Goal: Task Accomplishment & Management: Complete application form

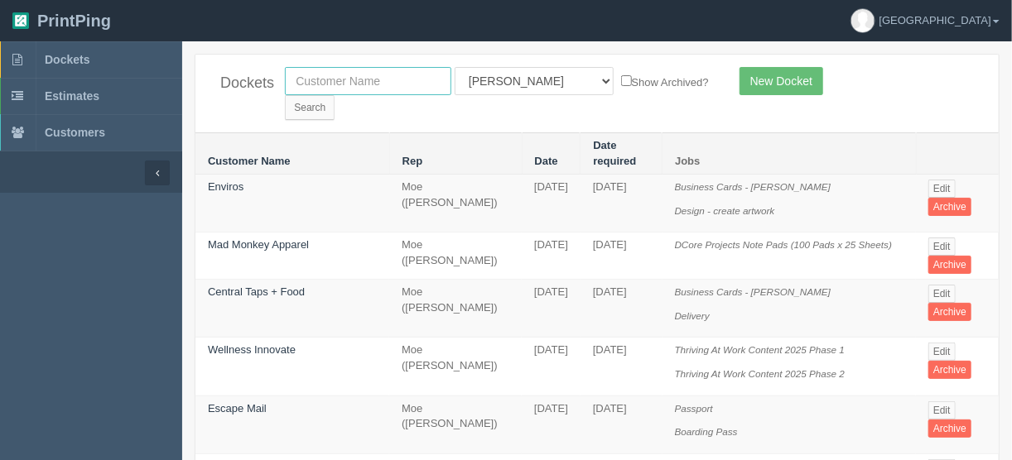
click at [339, 79] on input "text" at bounding box center [368, 81] width 166 height 28
type input "platform"
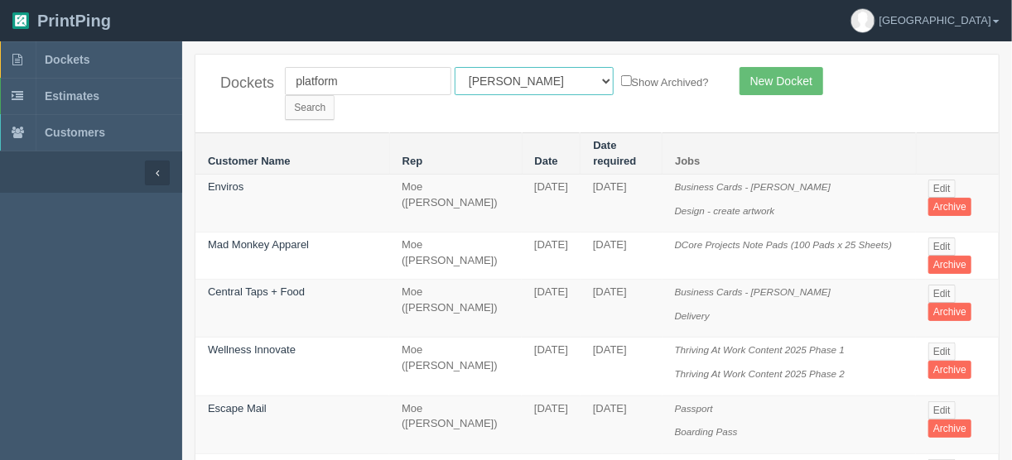
click at [526, 79] on select "All Users Ali Ali Test 1 Aly Amy Ankit Arif Brandon Dan France Greg Jim Mark Ma…" at bounding box center [533, 81] width 159 height 28
select select
click at [454, 67] on select "All Users Ali Ali Test 1 Aly Amy Ankit Arif Brandon Dan France Greg Jim Mark Ma…" at bounding box center [533, 81] width 159 height 28
click at [334, 95] on input "Search" at bounding box center [310, 107] width 50 height 25
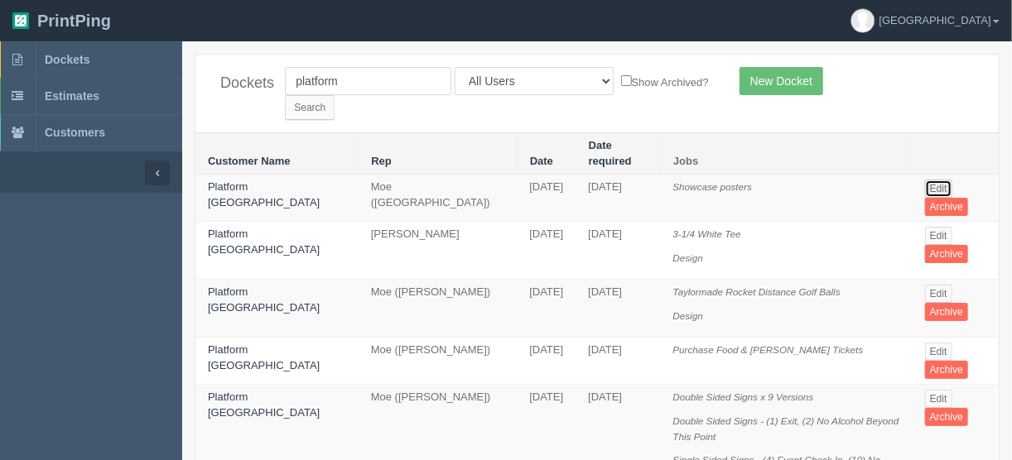
click at [937, 180] on link "Edit" at bounding box center [938, 189] width 27 height 18
click at [935, 343] on link "Edit" at bounding box center [938, 352] width 27 height 18
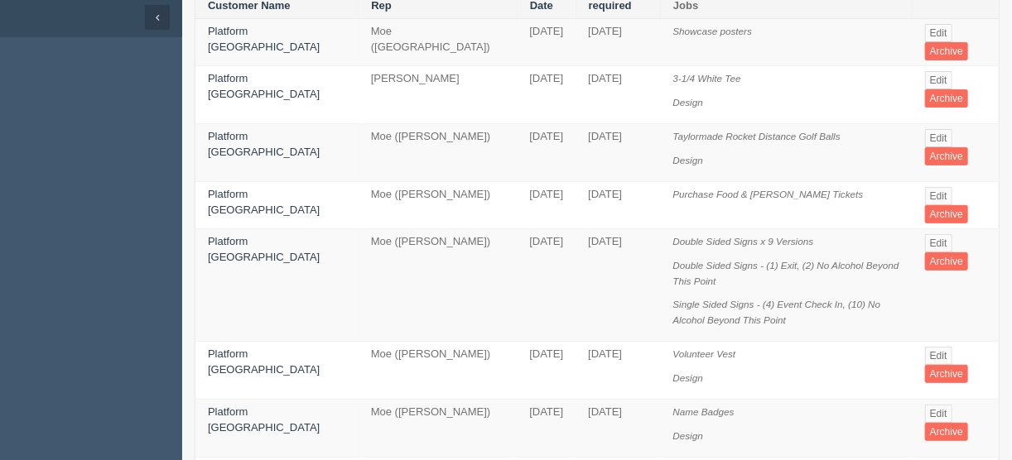
scroll to position [265, 0]
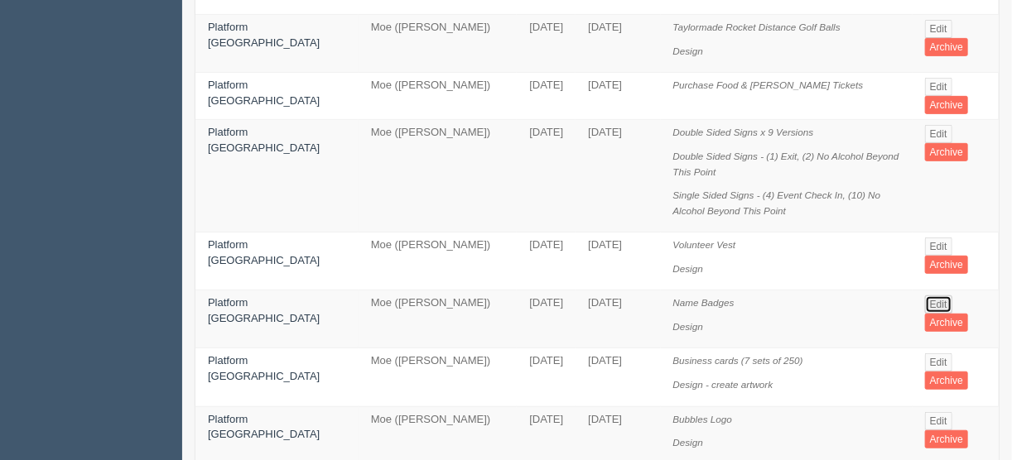
click at [935, 296] on link "Edit" at bounding box center [938, 305] width 27 height 18
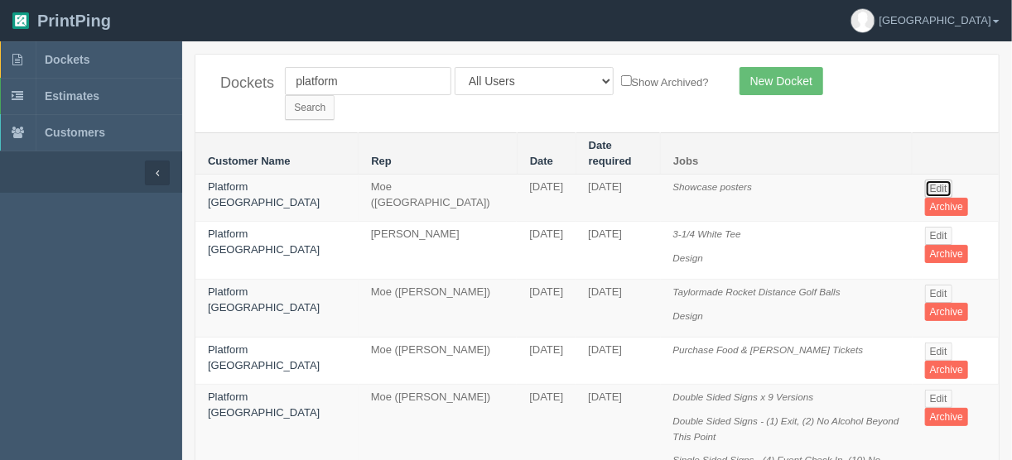
click at [933, 180] on link "Edit" at bounding box center [938, 189] width 27 height 18
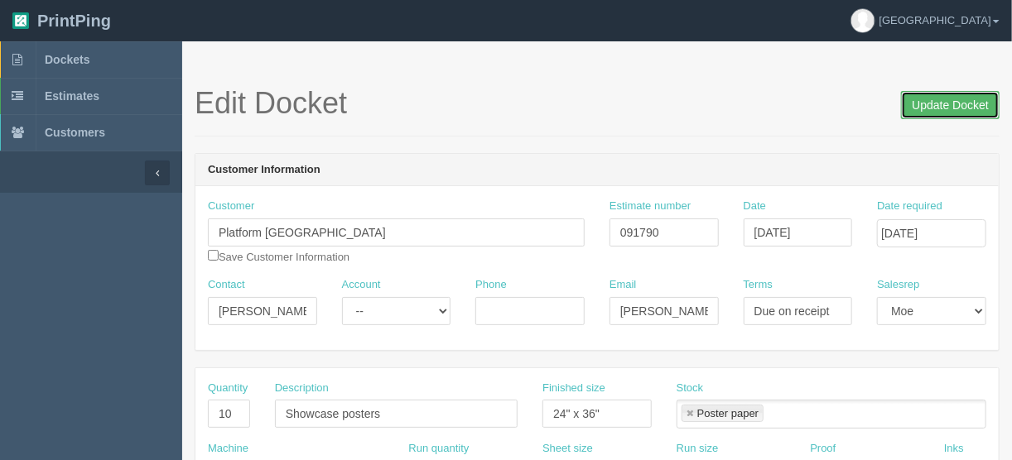
click at [940, 103] on input "Update Docket" at bounding box center [950, 105] width 99 height 28
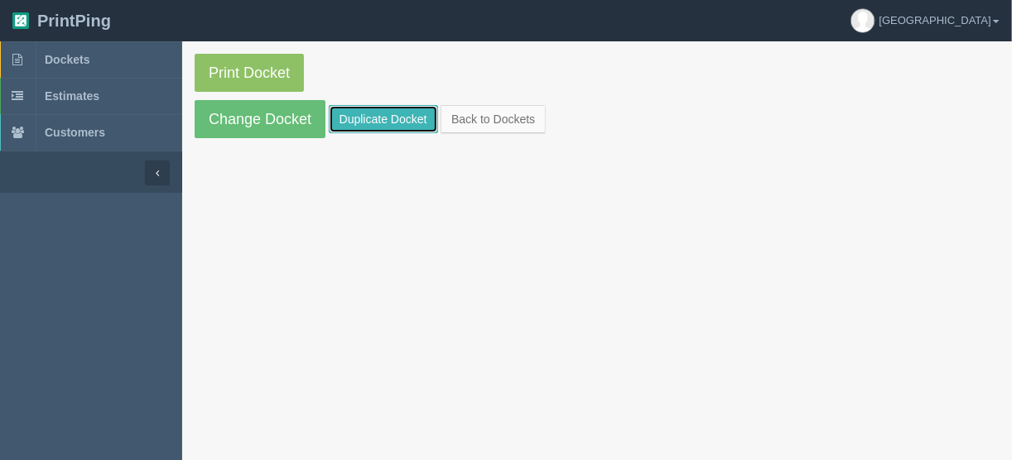
click at [385, 117] on link "Duplicate Docket" at bounding box center [383, 119] width 109 height 28
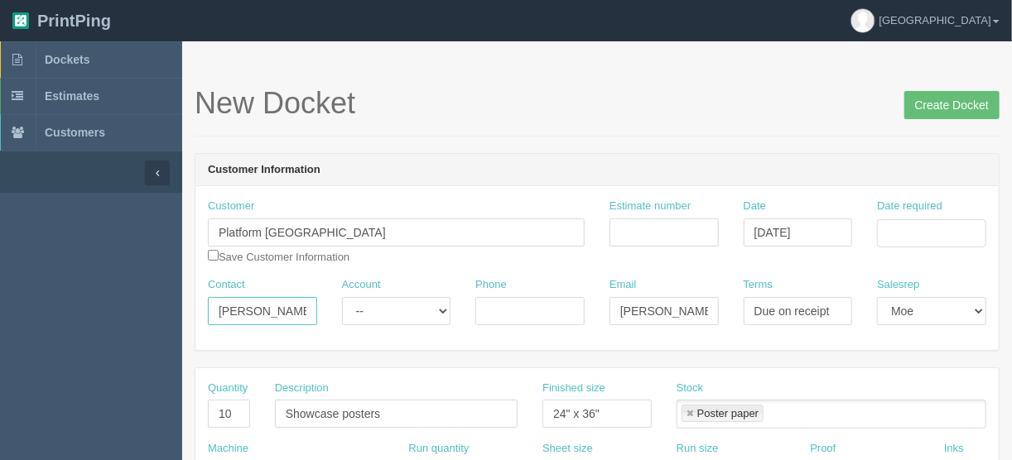
drag, startPoint x: 214, startPoint y: 310, endPoint x: 358, endPoint y: 311, distance: 144.1
click at [358, 311] on div "Contact [PERSON_NAME] Account -- Existing Client Allrush Client Rep Client Phon…" at bounding box center [596, 307] width 803 height 60
paste input "Jordan Pinkster <jordan.pinkster@platformcalgary.com>"
drag, startPoint x: 250, startPoint y: 310, endPoint x: 343, endPoint y: 315, distance: 92.9
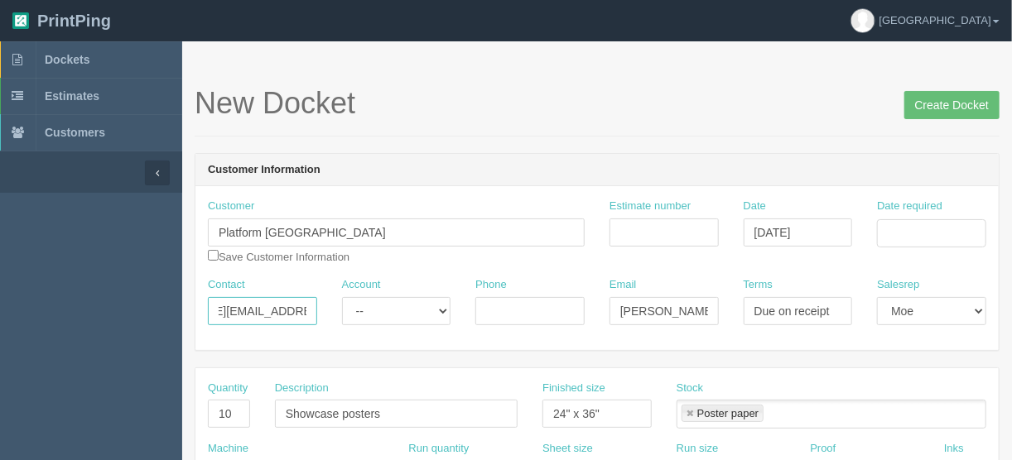
click at [343, 315] on div "Contact Jordan Pinkster <jordan.pinkster@platformcalgary.com Account -- Existin…" at bounding box center [596, 307] width 803 height 60
type input "Jordan Pinkster <"
drag, startPoint x: 618, startPoint y: 311, endPoint x: 733, endPoint y: 311, distance: 115.9
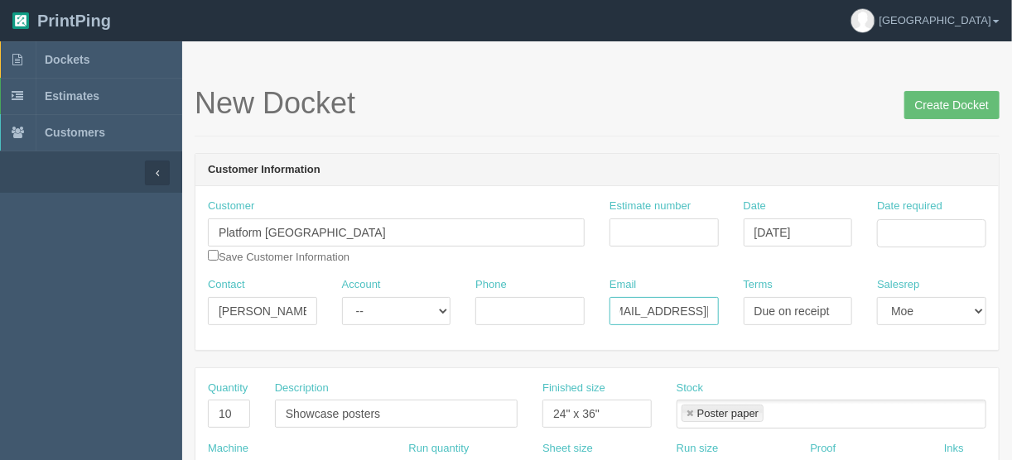
click at [733, 311] on div "Contact Jordan Pinkster < Account -- Existing Client Allrush Client Rep Client …" at bounding box center [596, 307] width 803 height 60
paste input "jordan.pinkster@platformcalgary"
type input "jordan.pinkster@platformcalgary.com"
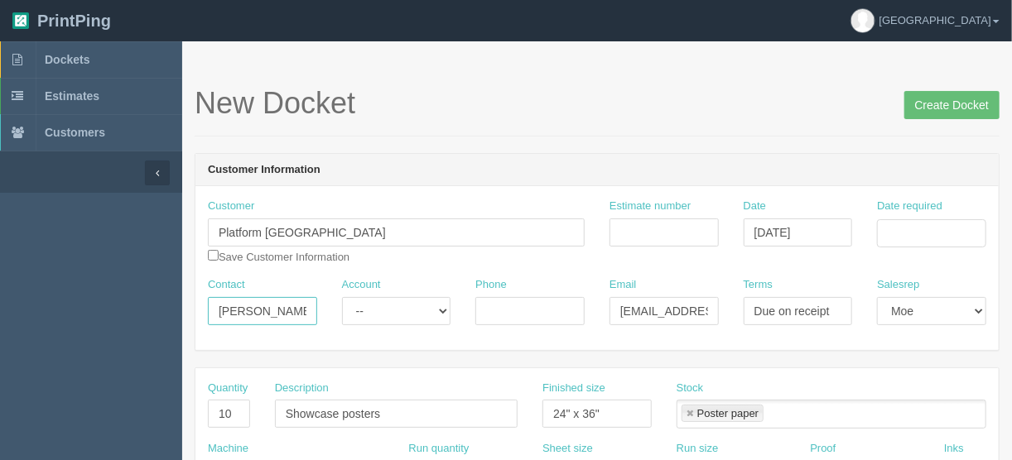
click at [309, 305] on input "Jordan Pinkster <" at bounding box center [262, 311] width 109 height 28
click at [295, 310] on input "Jordan Pinkster <" at bounding box center [262, 311] width 109 height 28
type input "Jordan Pinkster"
drag, startPoint x: 931, startPoint y: 232, endPoint x: 930, endPoint y: 242, distance: 10.1
click at [931, 232] on input "Date required" at bounding box center [931, 233] width 109 height 28
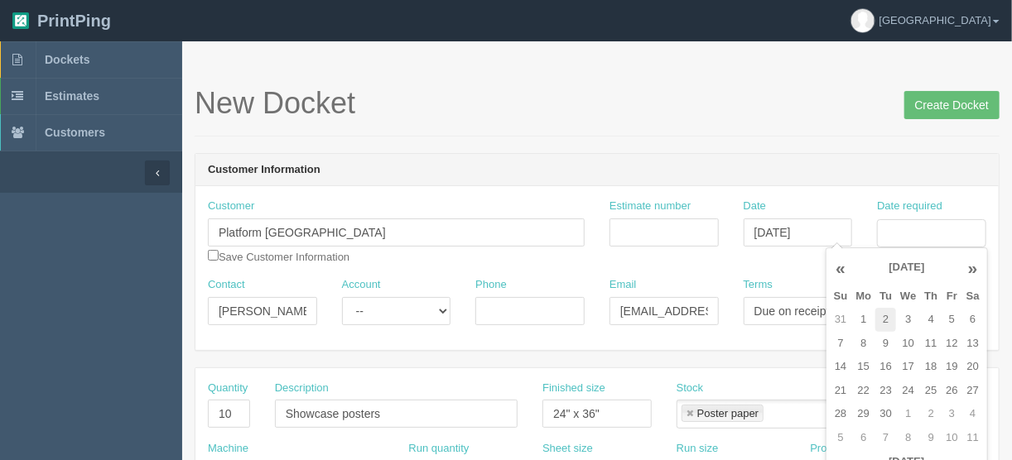
click at [882, 315] on td "2" at bounding box center [885, 320] width 21 height 24
click at [922, 320] on td "4" at bounding box center [931, 320] width 22 height 24
type input "September 4, 2025"
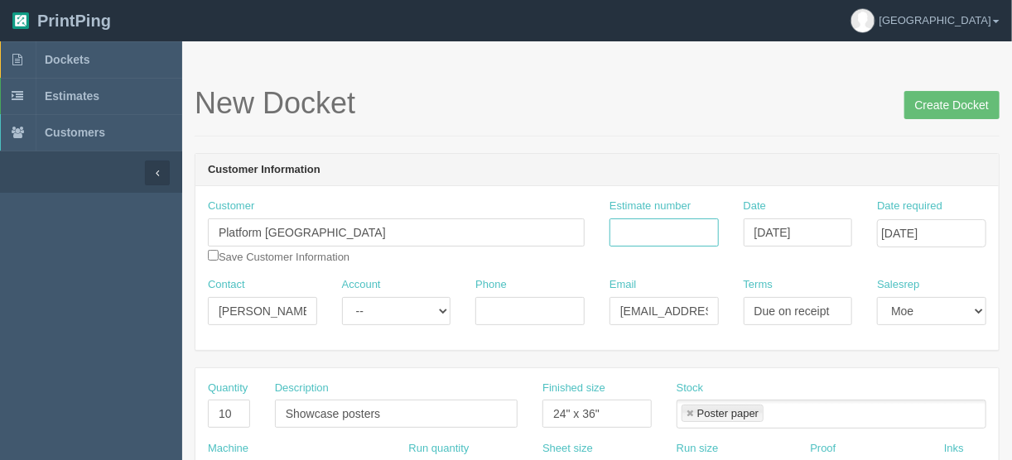
click at [663, 226] on input "Estimate number" at bounding box center [663, 233] width 109 height 28
click at [634, 238] on input "Estimate number" at bounding box center [663, 233] width 109 height 28
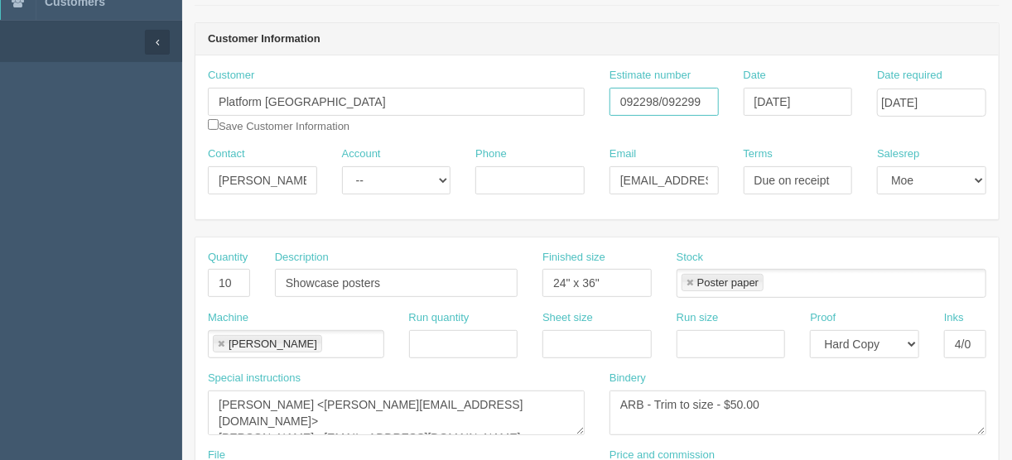
scroll to position [265, 0]
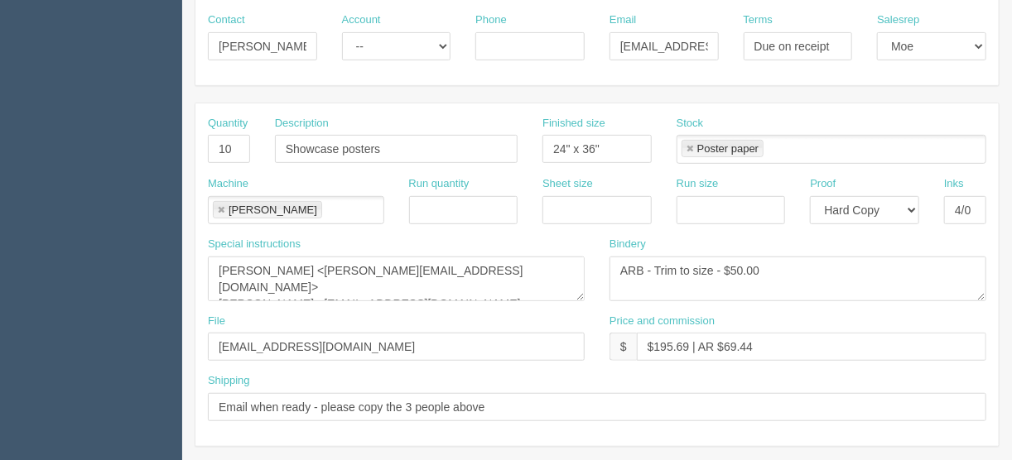
type input "092298/092299"
drag, startPoint x: 384, startPoint y: 141, endPoint x: 237, endPoint y: 156, distance: 148.2
click at [237, 156] on div "Quantity 10 Description Showcase posters Finished size 24" x 36" Stock Poster p…" at bounding box center [596, 146] width 803 height 60
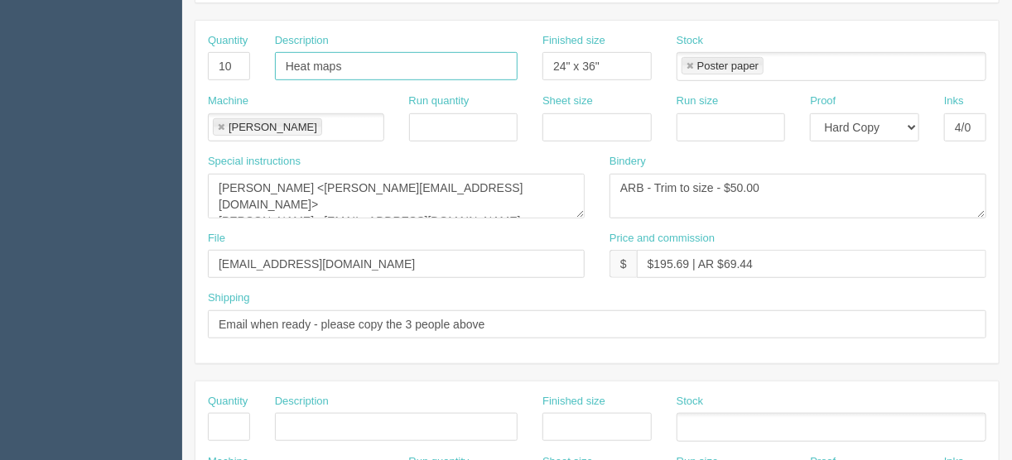
scroll to position [464, 0]
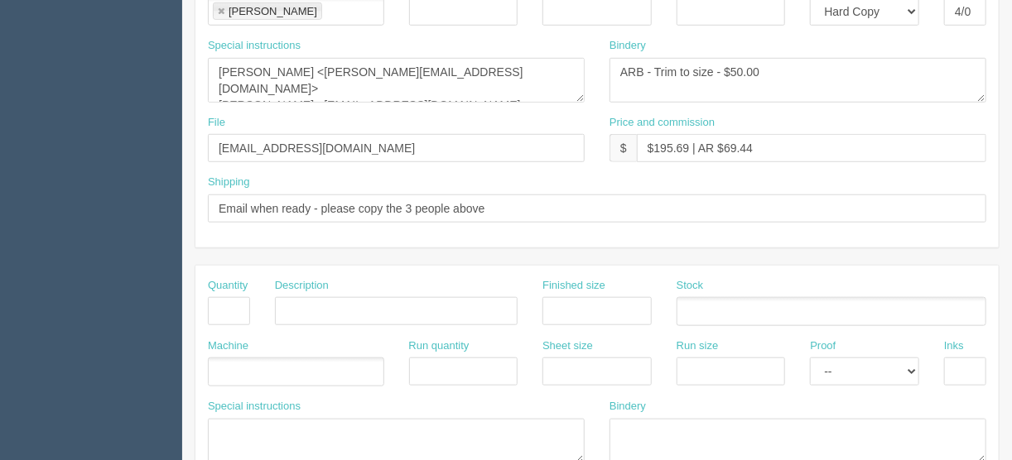
type input "Heat maps"
click at [229, 307] on input "text" at bounding box center [229, 311] width 42 height 28
type input "30"
click at [295, 305] on input "Breifing notes" at bounding box center [396, 311] width 243 height 28
type input "Briefing notes"
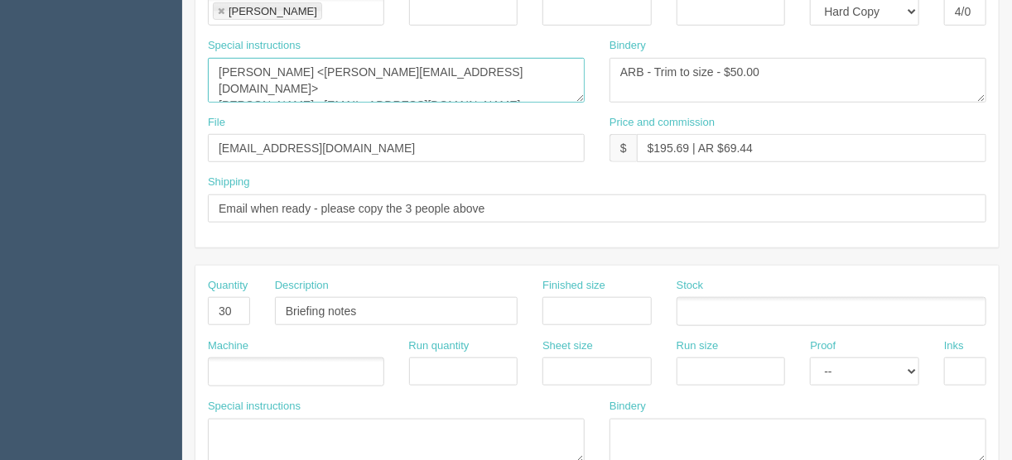
scroll to position [17, 0]
drag, startPoint x: 212, startPoint y: 64, endPoint x: 532, endPoint y: 97, distance: 322.1
click at [532, 97] on textarea "Nevin deMilliano <nevin.demilliano@albertacatalyzer.com> Kaitlyn Steel <kaitlyn…" at bounding box center [396, 80] width 377 height 45
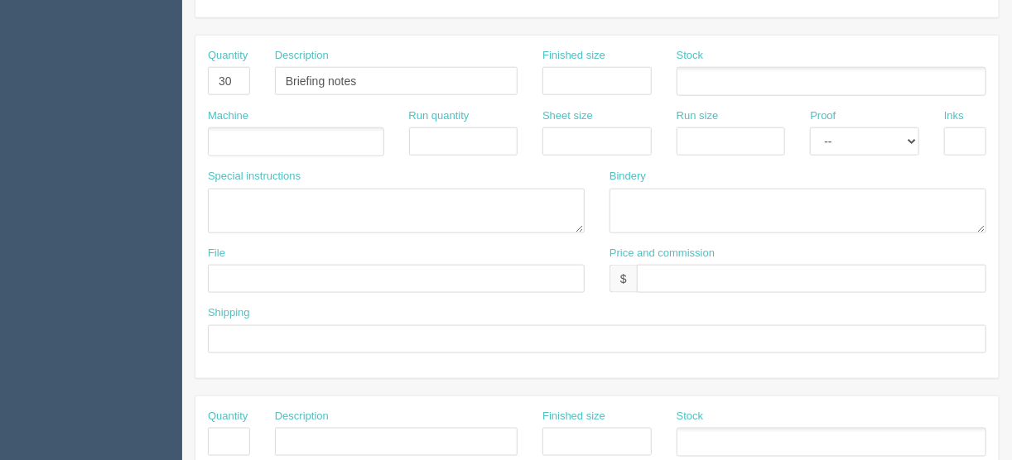
scroll to position [795, 0]
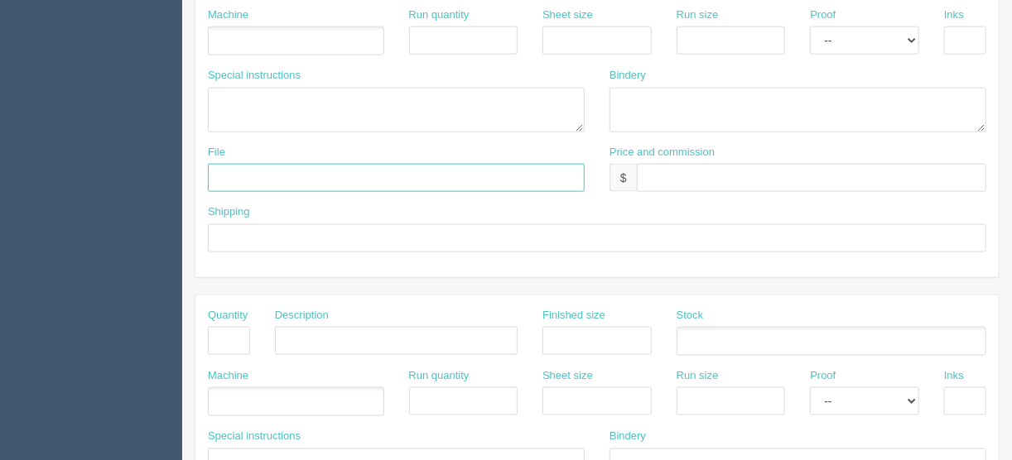
drag, startPoint x: 226, startPoint y: 162, endPoint x: 243, endPoint y: 158, distance: 17.1
click at [226, 164] on input "text" at bounding box center [396, 178] width 377 height 28
type input "files@allrush.ca"
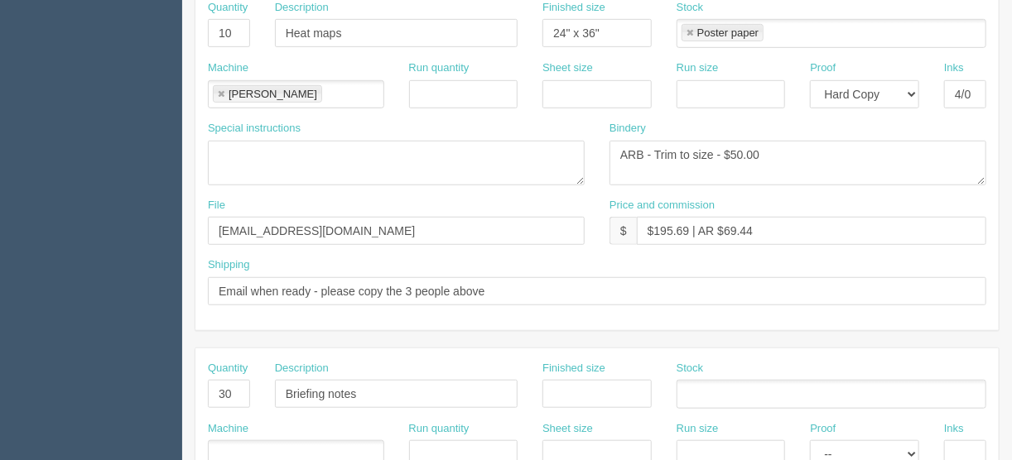
scroll to position [464, 0]
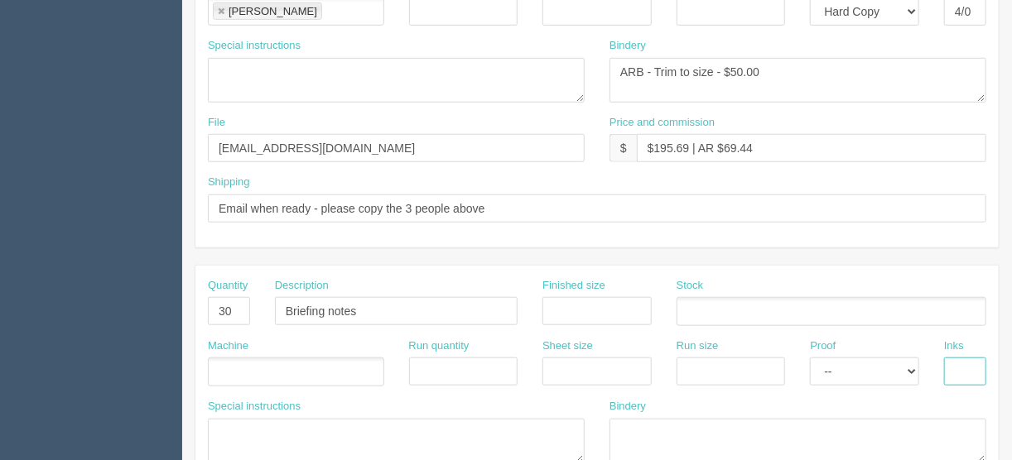
click at [964, 364] on input "text" at bounding box center [965, 372] width 42 height 28
type input "4/4"
click at [225, 368] on ul at bounding box center [296, 372] width 176 height 29
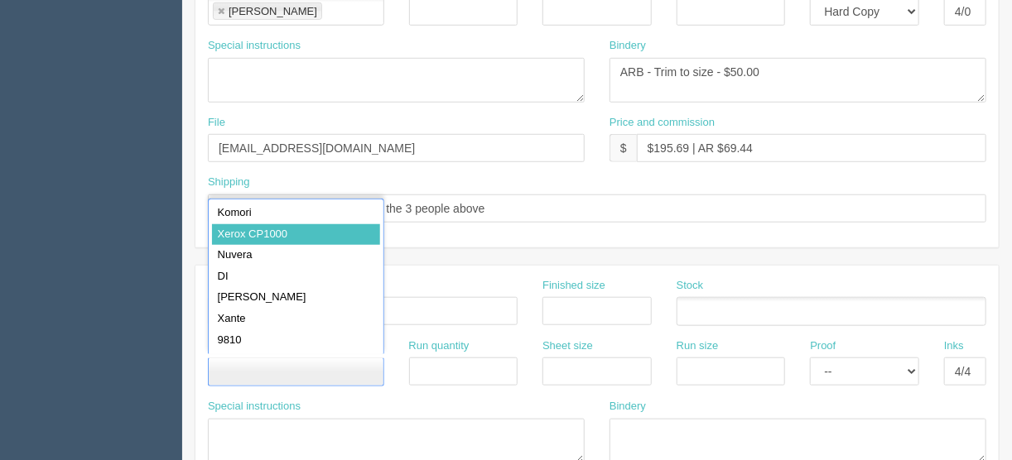
type input "Xerox CP1000"
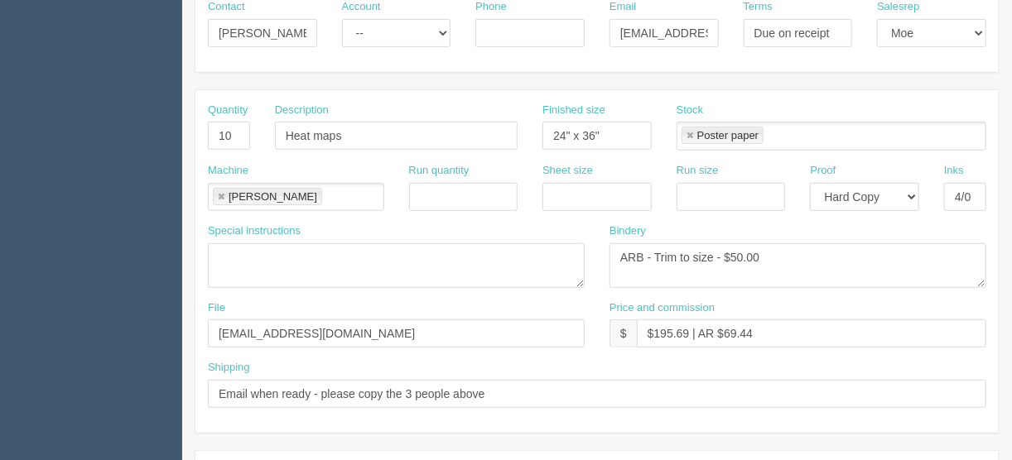
scroll to position [265, 0]
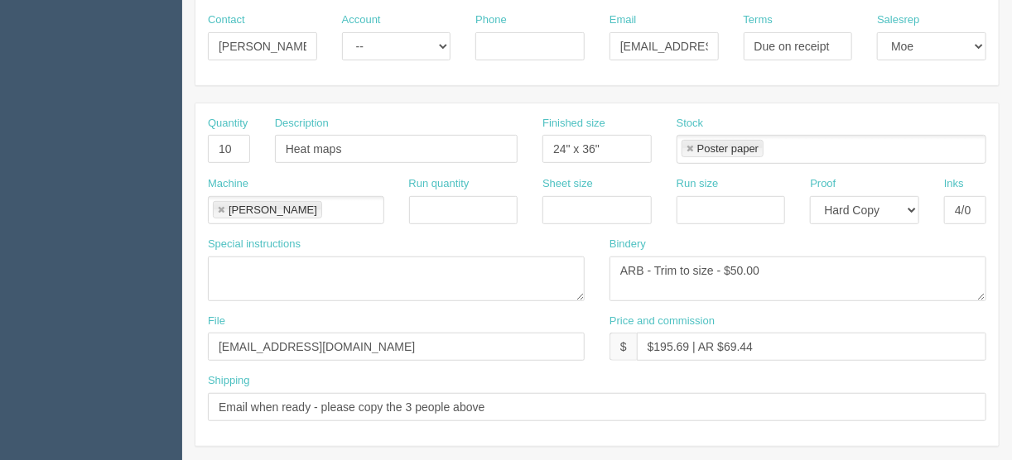
click at [219, 207] on link at bounding box center [221, 210] width 10 height 11
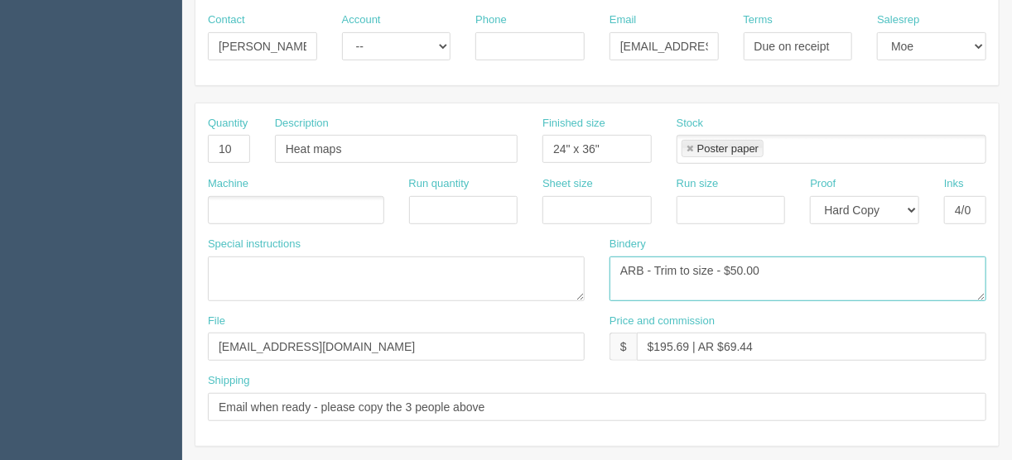
drag, startPoint x: 652, startPoint y: 264, endPoint x: 557, endPoint y: 264, distance: 95.2
click at [557, 264] on div "Special instructions Nevin deMilliano <nevin.demilliano@albertacatalyzer.com> K…" at bounding box center [596, 275] width 803 height 77
drag, startPoint x: 735, startPoint y: 262, endPoint x: 684, endPoint y: 272, distance: 52.1
click at [684, 272] on textarea "ARB - Trim to size - $50.00" at bounding box center [797, 279] width 377 height 45
type textarea "Trim to size"
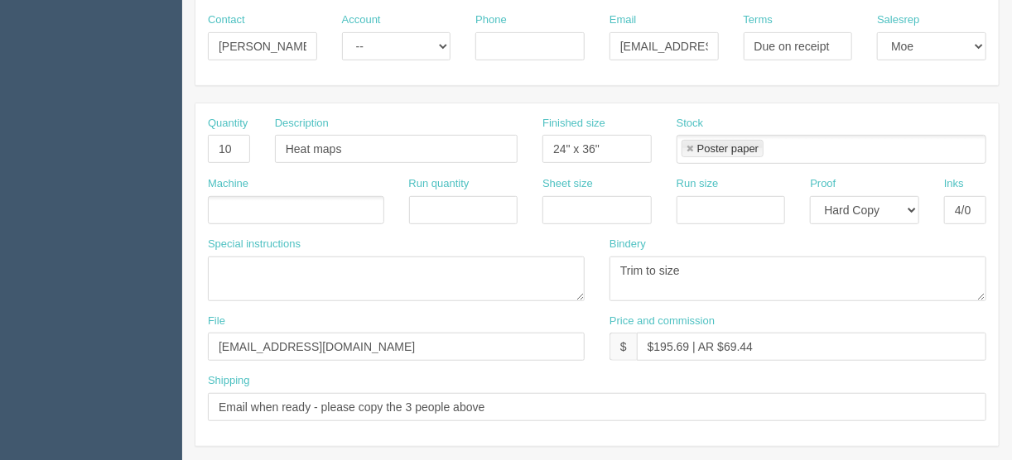
click at [233, 206] on ul at bounding box center [296, 210] width 176 height 29
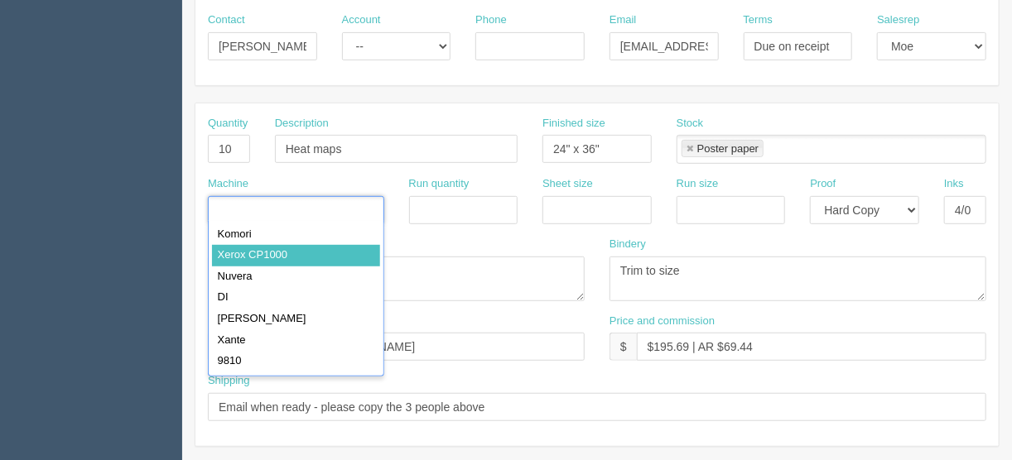
type input "Xerox CP1000"
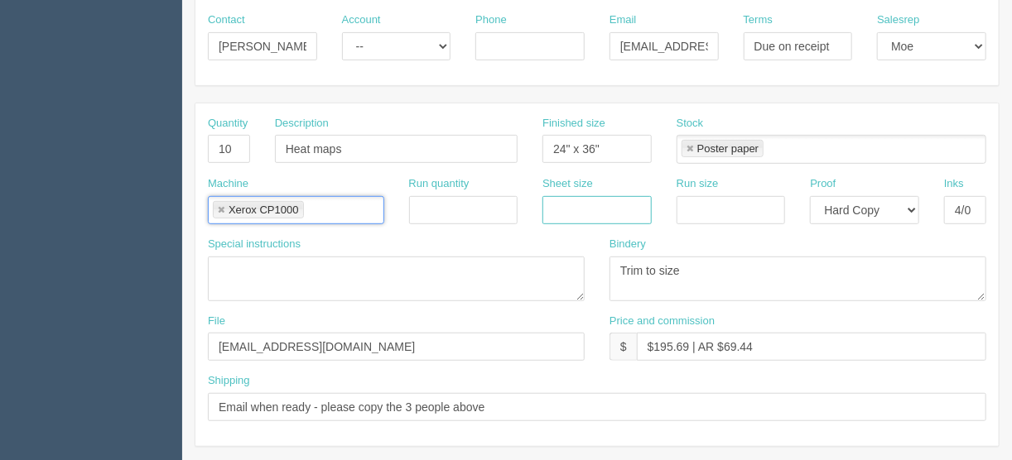
click at [587, 206] on input "text" at bounding box center [596, 210] width 109 height 28
type input "12" x 18""
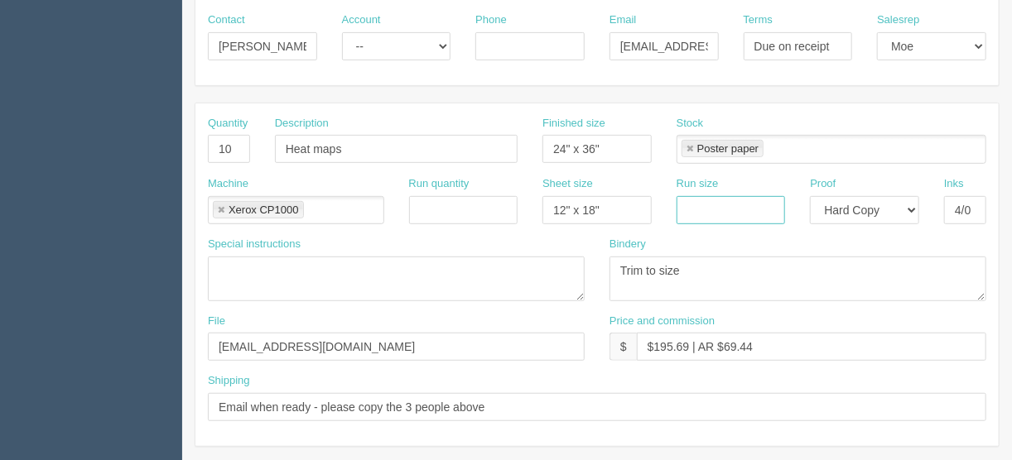
drag, startPoint x: 695, startPoint y: 204, endPoint x: 706, endPoint y: 208, distance: 11.3
click at [695, 204] on input "text" at bounding box center [730, 210] width 109 height 28
type input "12" x 18""
drag, startPoint x: 581, startPoint y: 147, endPoint x: 462, endPoint y: 142, distance: 119.3
click at [464, 142] on div "Quantity 10 Description Heat maps Finished size 24" x 36" Stock Poster paper Po…" at bounding box center [596, 146] width 803 height 60
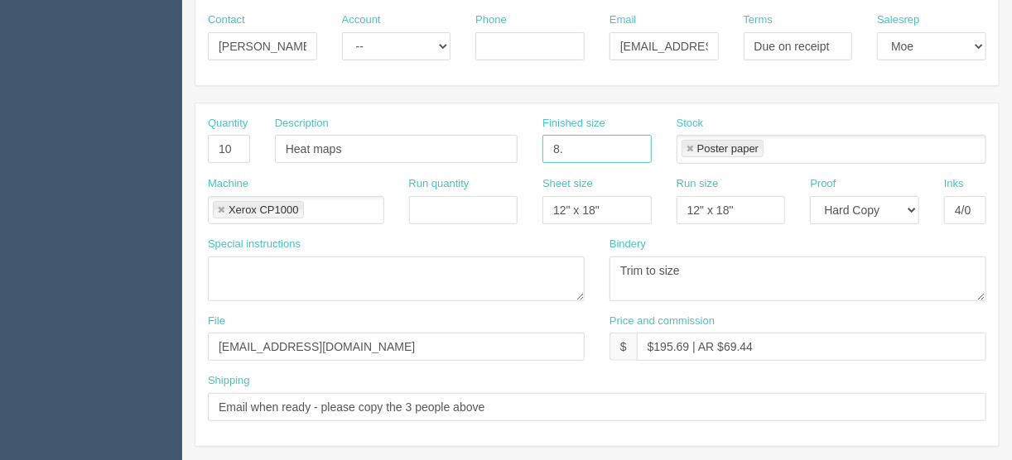
type input "8.5" x 11""
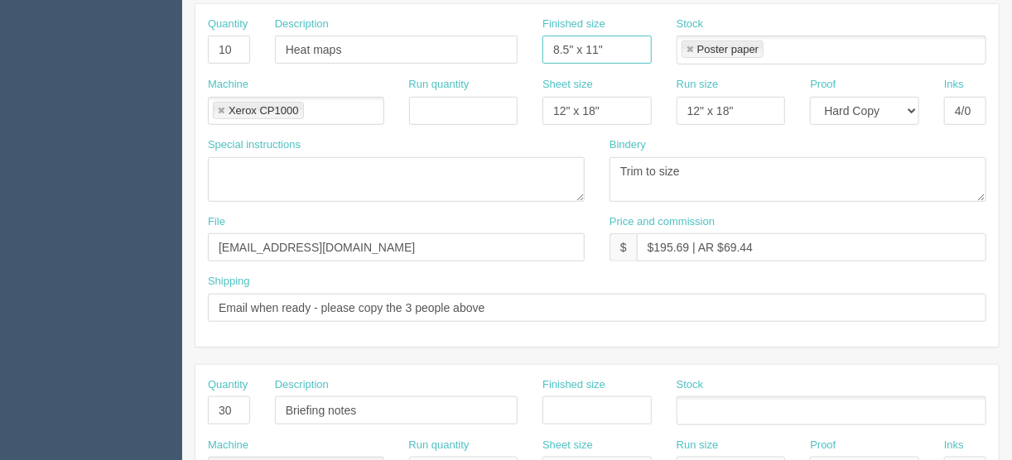
scroll to position [464, 0]
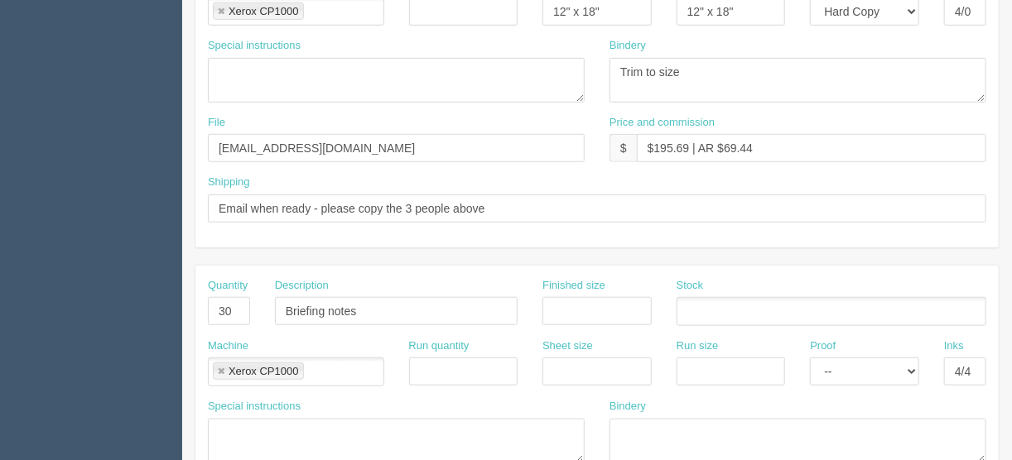
click at [557, 288] on label "Finished size" at bounding box center [573, 286] width 63 height 16
click at [565, 303] on input "text" at bounding box center [596, 311] width 109 height 28
type input "8.5" x 11""
click at [574, 368] on input "text" at bounding box center [596, 372] width 109 height 28
type input "12" x 18""
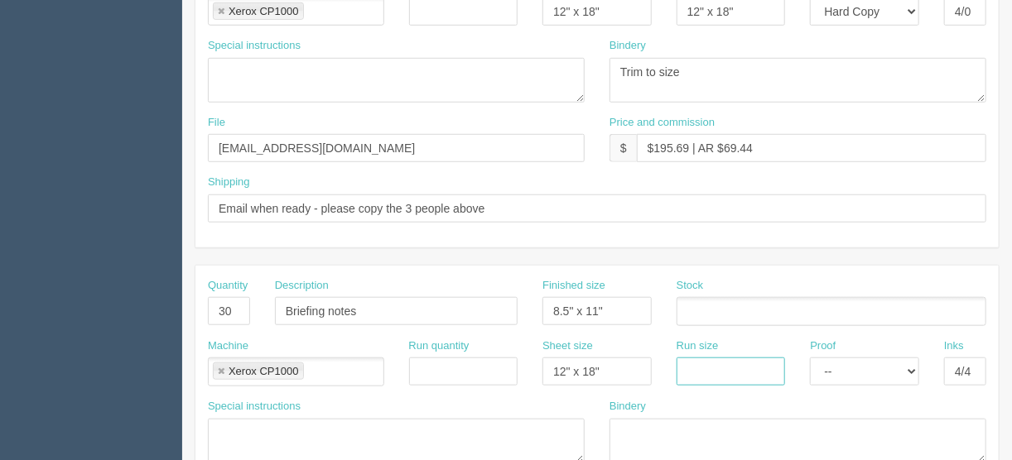
drag, startPoint x: 697, startPoint y: 363, endPoint x: 714, endPoint y: 355, distance: 18.9
click at [698, 363] on input "text" at bounding box center [730, 372] width 109 height 28
type input "12" x 18""
click at [827, 369] on select "-- Email Hard Copy" at bounding box center [864, 372] width 109 height 28
select select "Hard Copy"
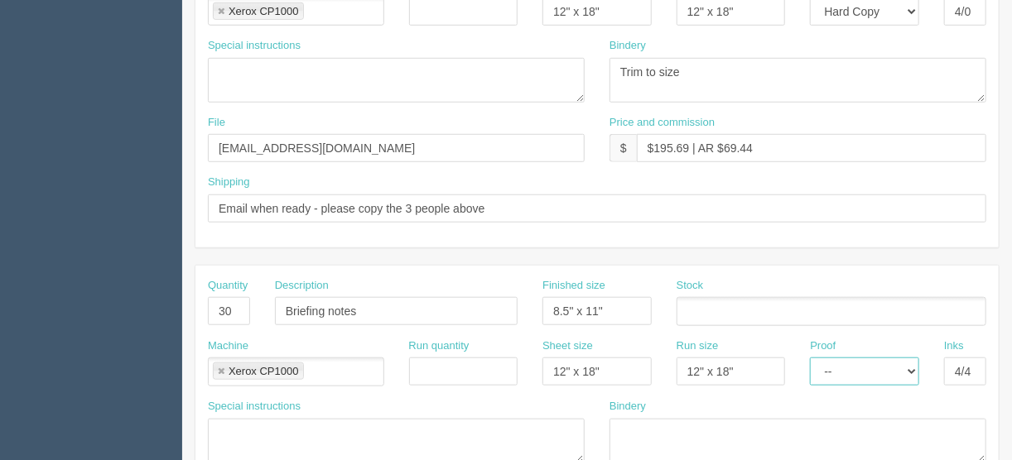
click at [810, 358] on select "-- Email Hard Copy" at bounding box center [864, 372] width 109 height 28
drag, startPoint x: 687, startPoint y: 145, endPoint x: 656, endPoint y: 143, distance: 31.5
click at [656, 143] on input "$195.69 | AR $69.44" at bounding box center [811, 148] width 349 height 28
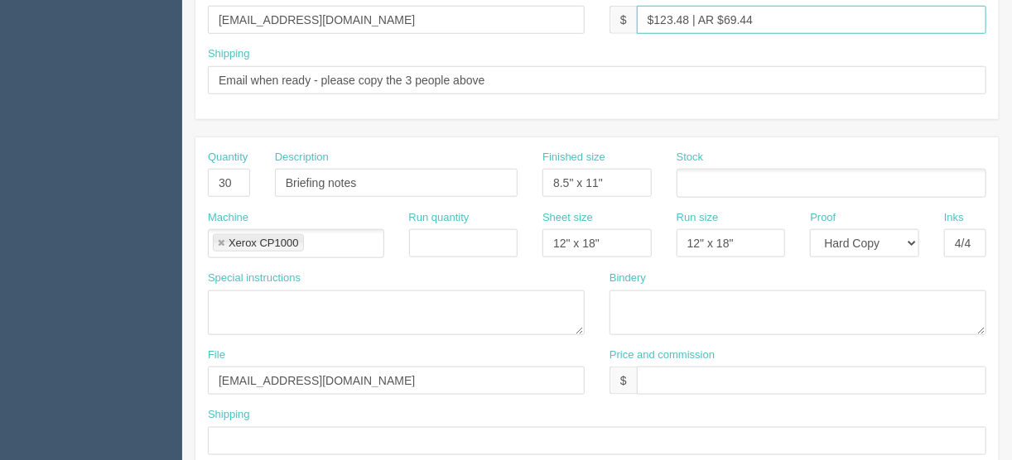
scroll to position [596, 0]
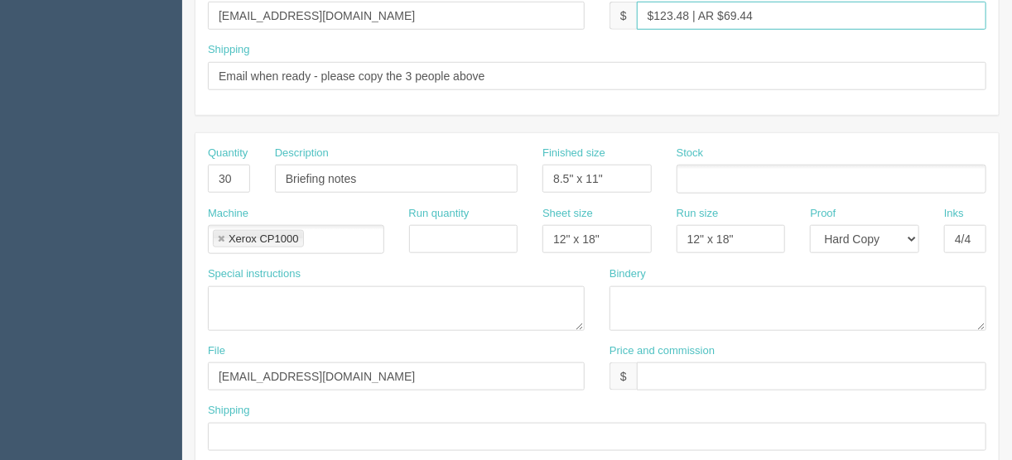
type input "$123.48 | AR $69.44"
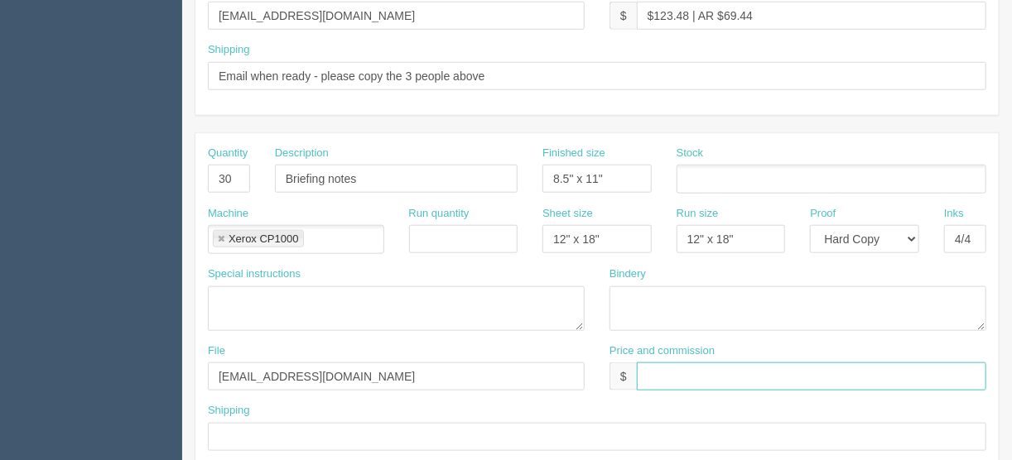
click at [700, 372] on input "text" at bounding box center [811, 377] width 349 height 28
type input "$included above"
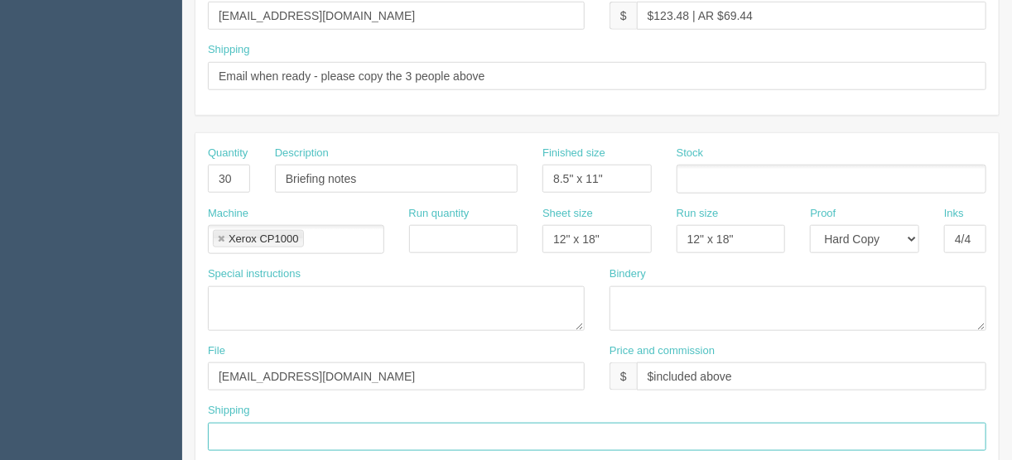
drag, startPoint x: 245, startPoint y: 432, endPoint x: 250, endPoint y: 422, distance: 11.1
click at [245, 432] on input "text" at bounding box center [597, 437] width 778 height 28
type input "Same as above"
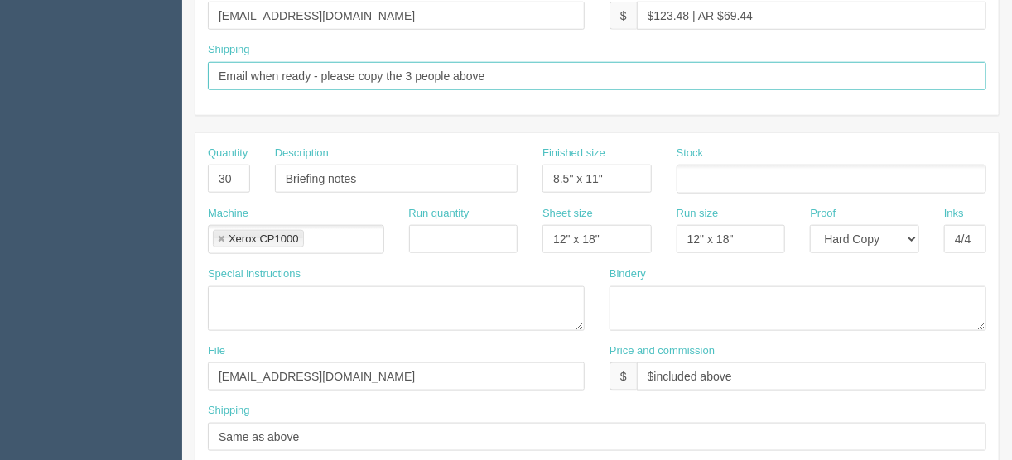
drag, startPoint x: 504, startPoint y: 79, endPoint x: 182, endPoint y: 71, distance: 322.1
click at [182, 71] on section "New Docket Create Docket Customer Information Customer Platform Calgary Save Cu…" at bounding box center [596, 176] width 829 height 1462
type input "Call/email when ready"
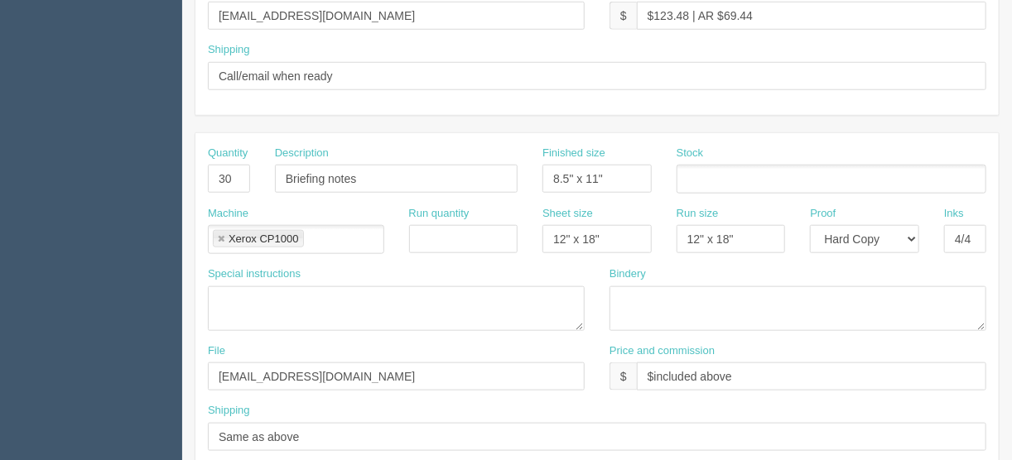
click at [724, 180] on ul at bounding box center [831, 179] width 310 height 29
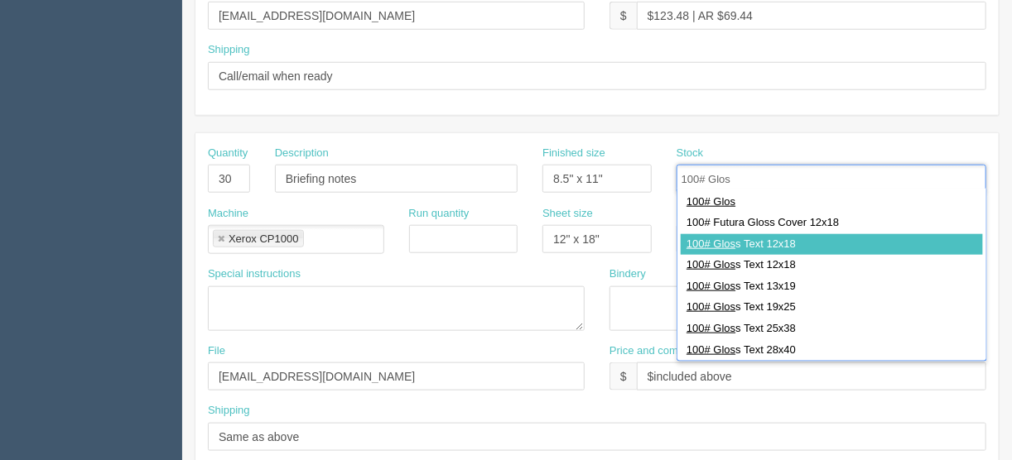
type input "100# Glos"
type input "100# Gloss Text 12x18"
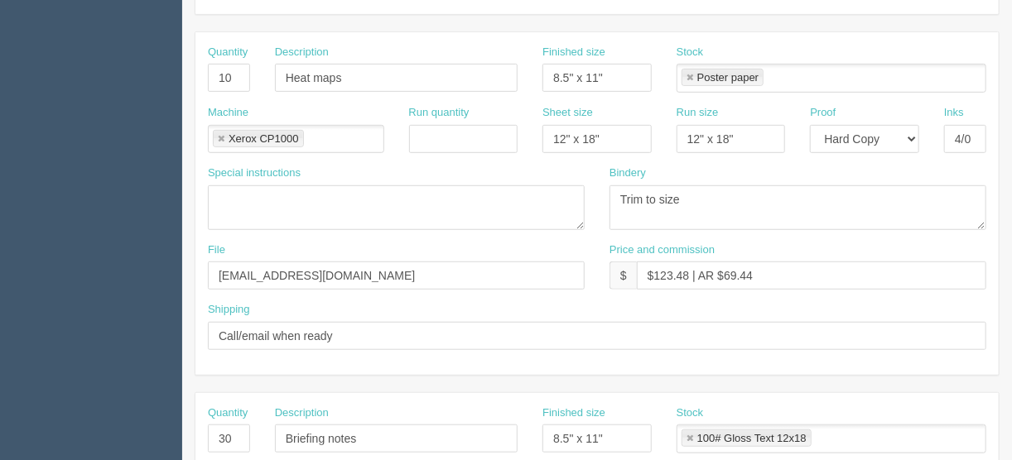
scroll to position [265, 0]
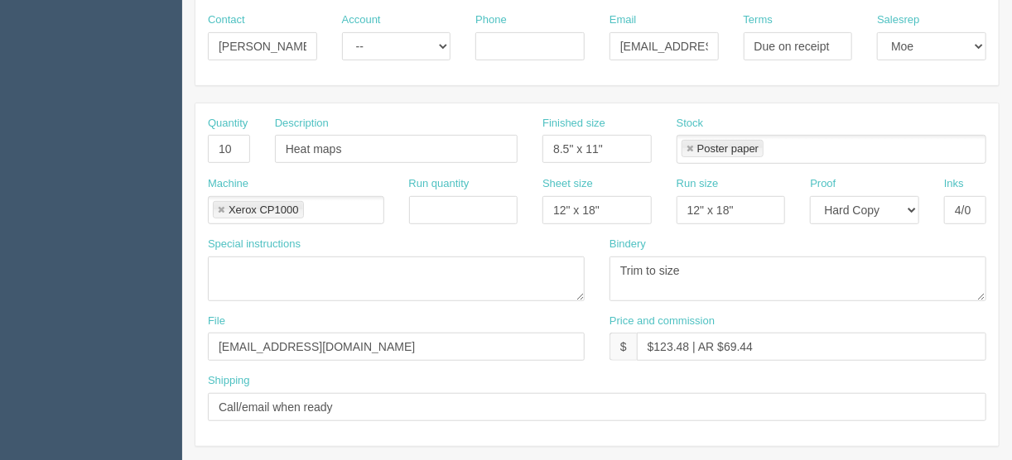
drag, startPoint x: 689, startPoint y: 142, endPoint x: 706, endPoint y: 189, distance: 49.5
click at [689, 144] on link at bounding box center [690, 149] width 10 height 11
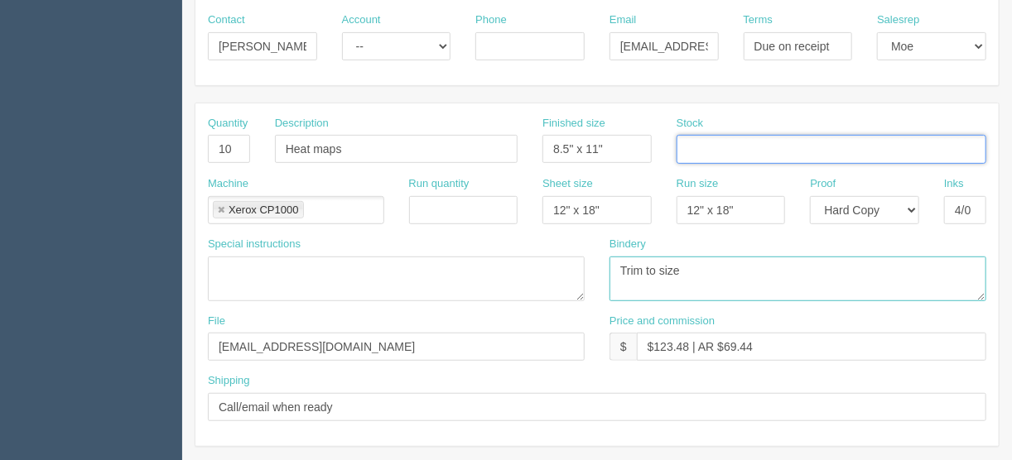
drag, startPoint x: 695, startPoint y: 276, endPoint x: 709, endPoint y: 259, distance: 21.7
click at [695, 276] on textarea "ARB - Trim to size - $50.00" at bounding box center [797, 279] width 377 height 45
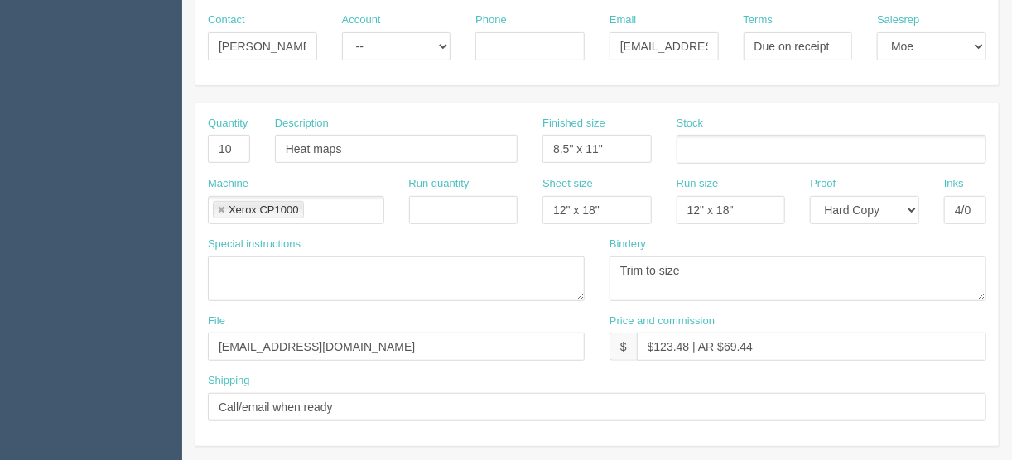
click at [694, 151] on ul at bounding box center [831, 149] width 310 height 29
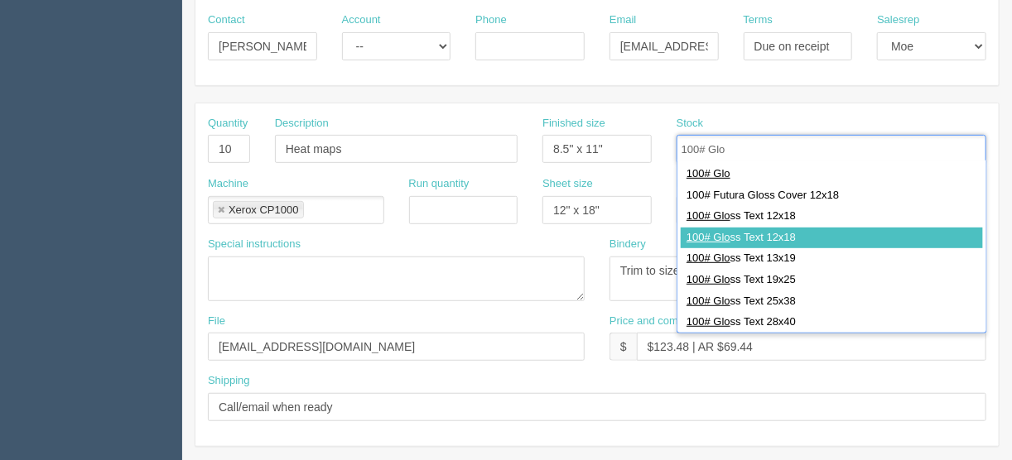
type input "100# Glo"
type input "100# Gloss Text 12x18"
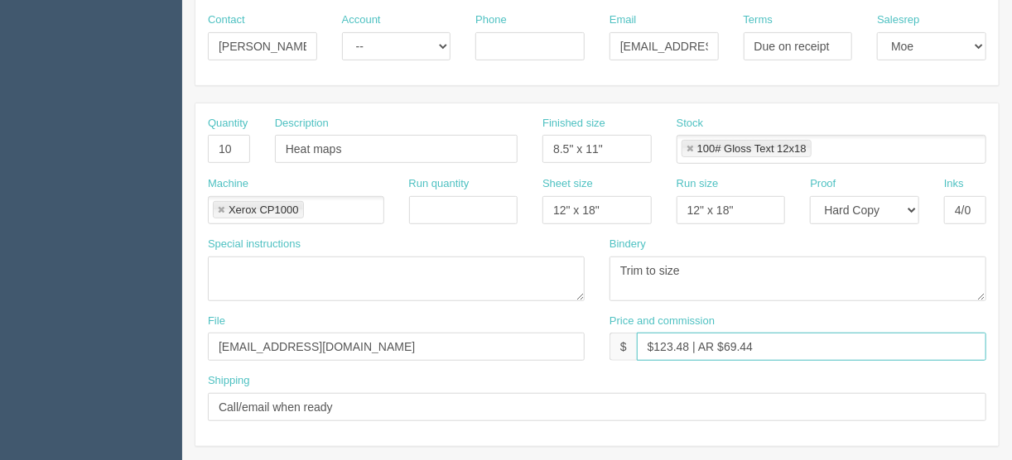
click at [766, 342] on input "$123.48 | AR $69.44" at bounding box center [811, 347] width 349 height 28
drag, startPoint x: 753, startPoint y: 342, endPoint x: 744, endPoint y: 334, distance: 11.8
click at [725, 343] on input "$123.48 | AR $69.44" at bounding box center [811, 347] width 349 height 28
type input "$123.48 | AR $28.50"
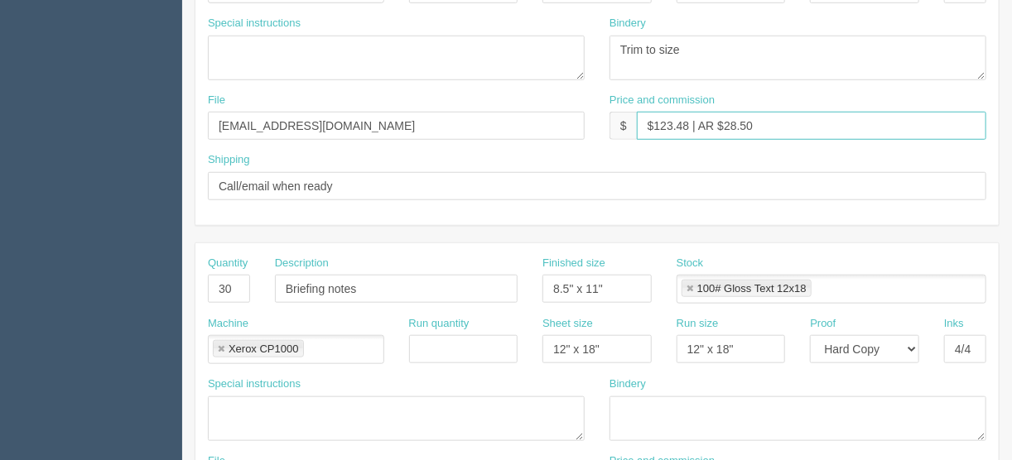
scroll to position [464, 0]
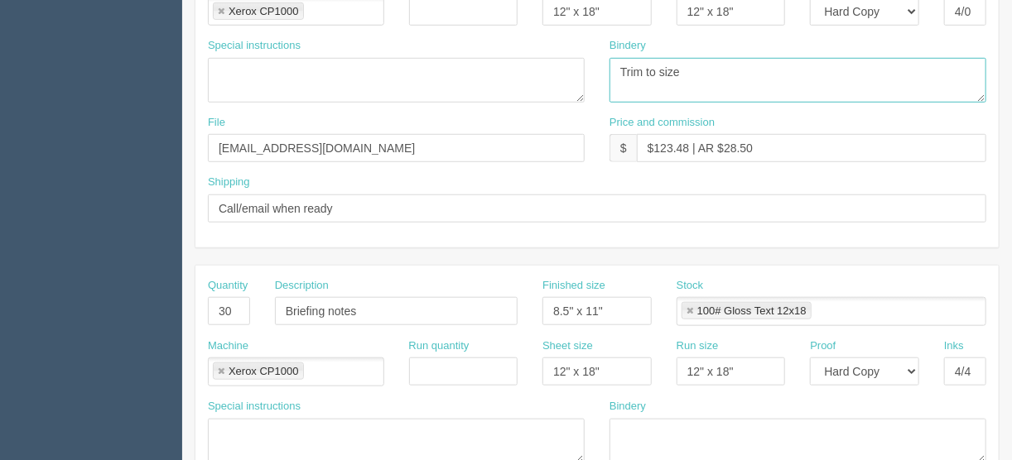
drag, startPoint x: 681, startPoint y: 70, endPoint x: 544, endPoint y: 69, distance: 137.4
click at [555, 65] on div "Special instructions Nevin deMilliano <nevin.demilliano@albertacatalyzer.com> K…" at bounding box center [596, 76] width 803 height 77
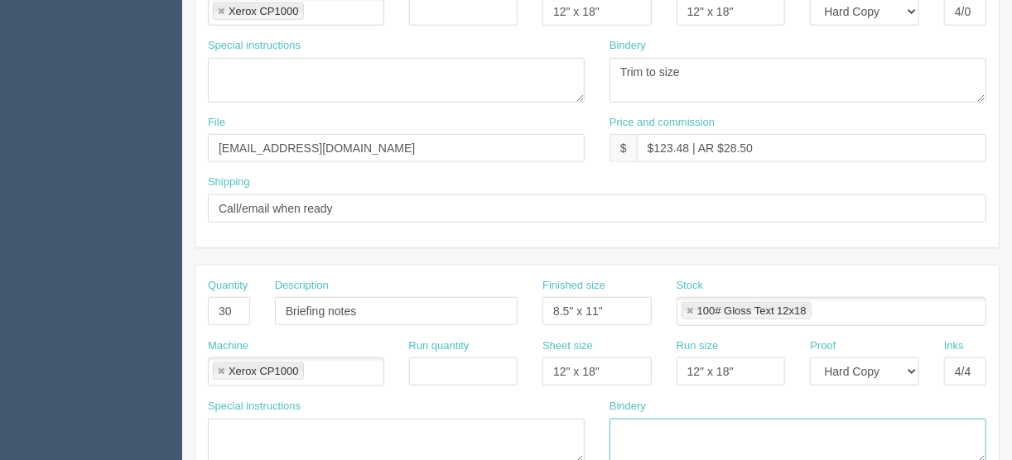
click at [637, 421] on textarea at bounding box center [797, 441] width 377 height 45
paste textarea "Trim to size"
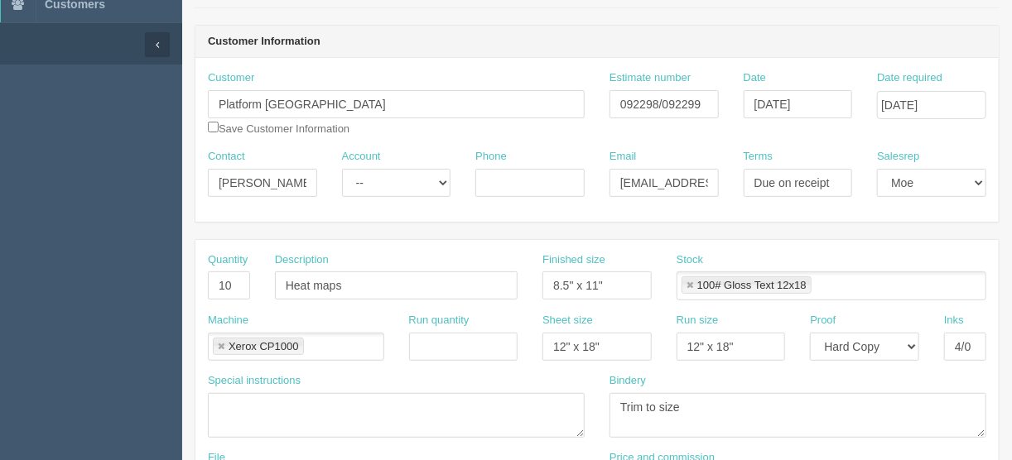
scroll to position [0, 0]
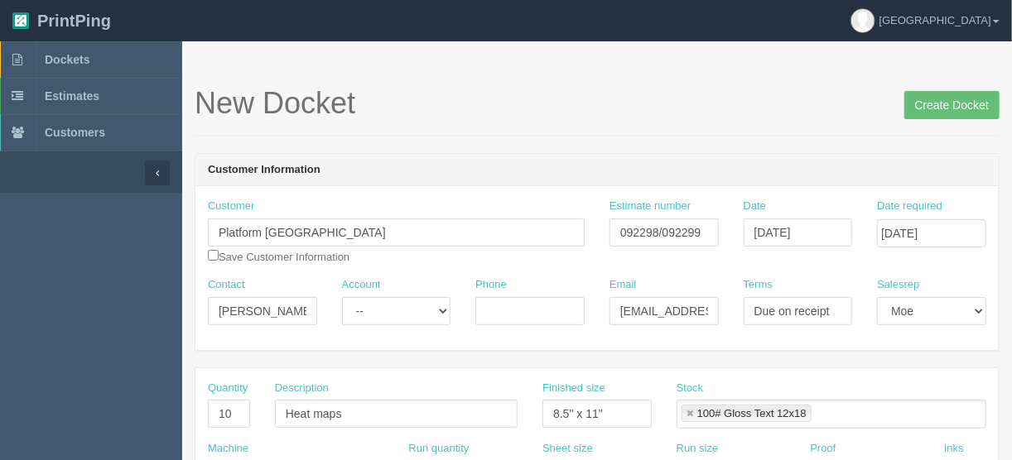
type textarea "Trim to size"
drag, startPoint x: 525, startPoint y: 308, endPoint x: 494, endPoint y: 341, distance: 45.1
click at [524, 308] on input "Phone" at bounding box center [529, 311] width 109 height 28
type input "403-651-9126"
drag, startPoint x: 704, startPoint y: 228, endPoint x: 656, endPoint y: 228, distance: 47.2
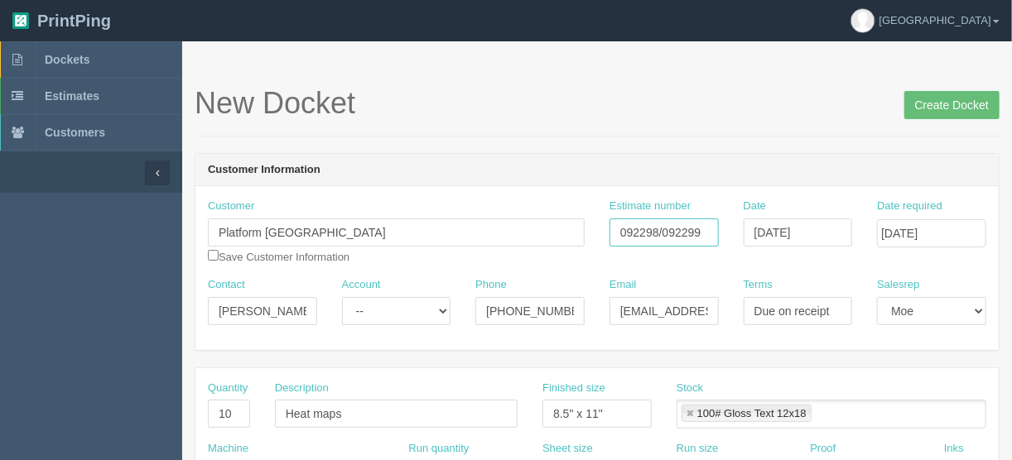
click at [656, 228] on input "092298/092299" at bounding box center [663, 233] width 109 height 28
type input "092298"
click at [944, 103] on input "Create Docket" at bounding box center [951, 105] width 95 height 28
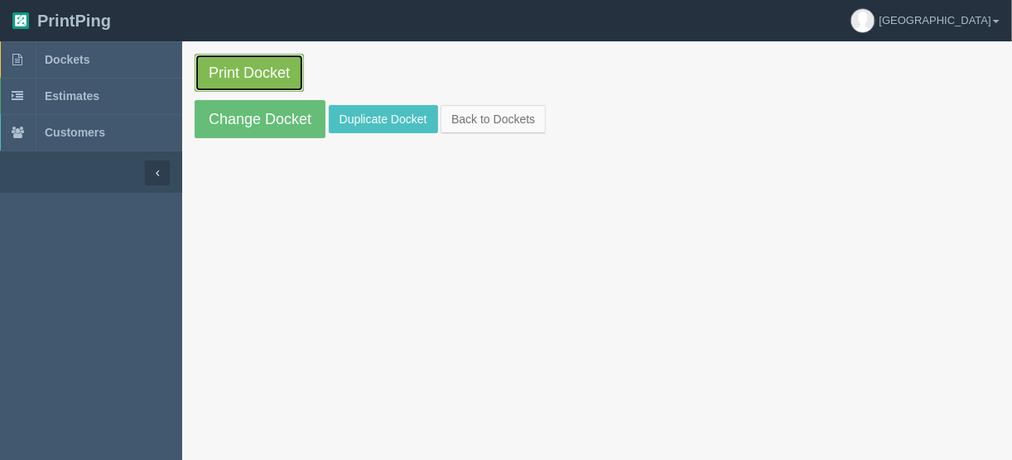
click at [252, 71] on link "Print Docket" at bounding box center [249, 73] width 109 height 38
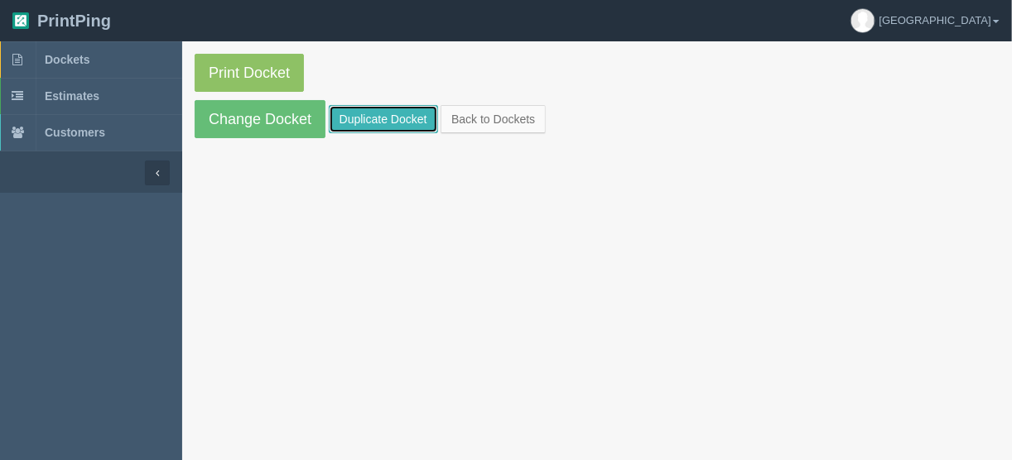
click at [405, 120] on link "Duplicate Docket" at bounding box center [383, 119] width 109 height 28
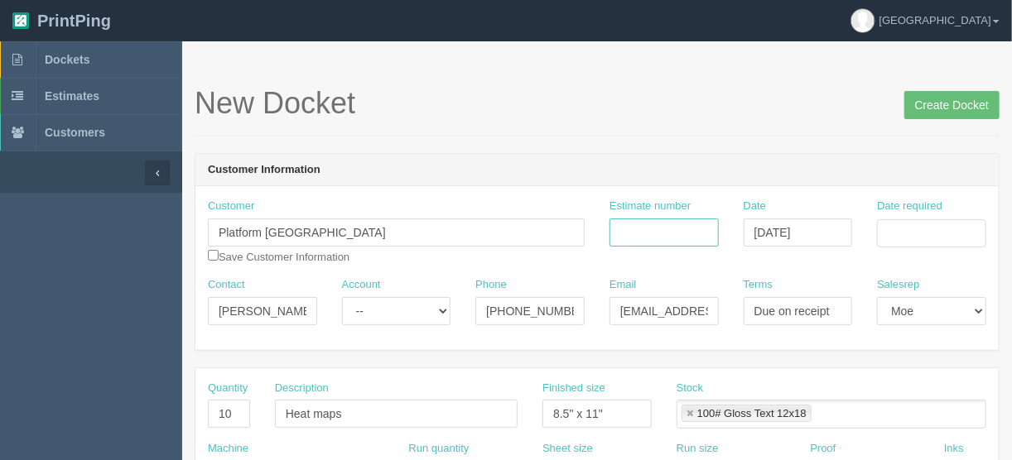
click at [684, 228] on input "Estimate number" at bounding box center [663, 233] width 109 height 28
type input "092299"
click at [903, 233] on input "Date required" at bounding box center [931, 233] width 109 height 28
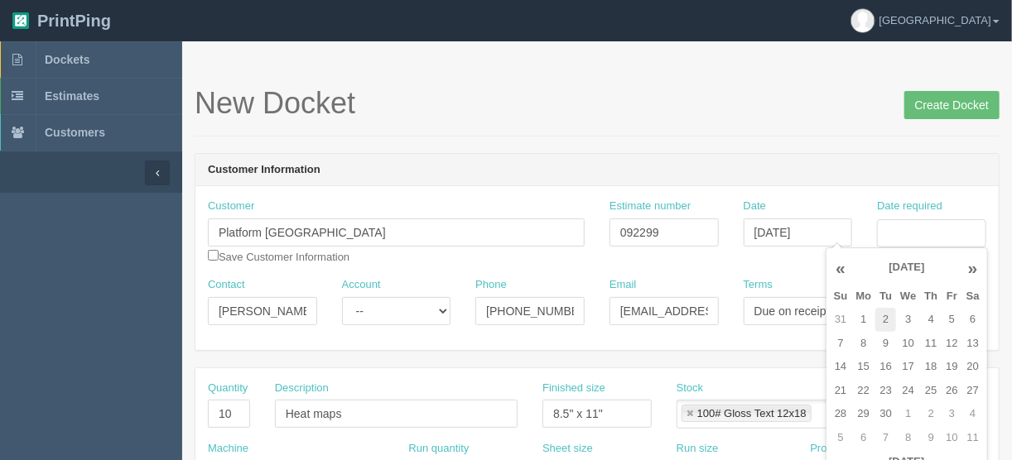
click at [886, 325] on td "2" at bounding box center [885, 320] width 21 height 24
click at [934, 317] on td "4" at bounding box center [931, 320] width 22 height 24
type input "September 4, 2025"
drag, startPoint x: 608, startPoint y: 157, endPoint x: 551, endPoint y: 185, distance: 63.7
click at [606, 157] on header "Customer Information" at bounding box center [596, 170] width 803 height 33
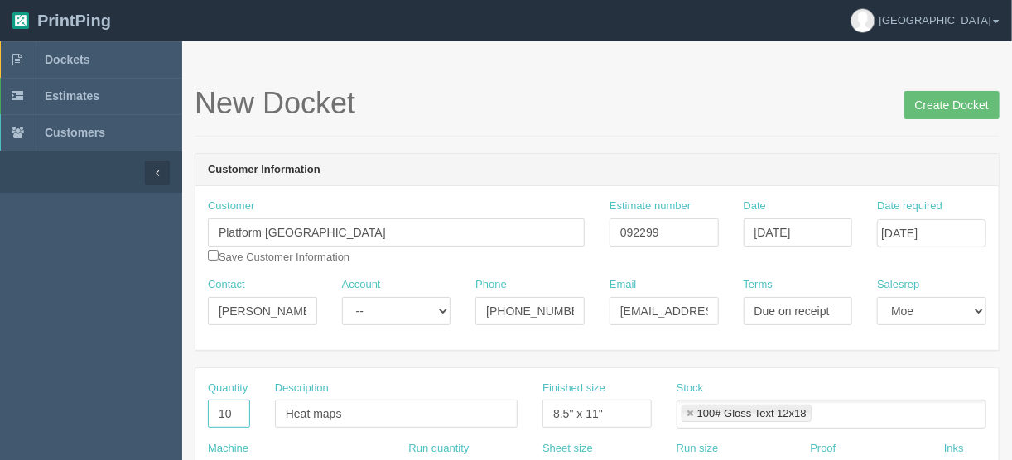
drag, startPoint x: 241, startPoint y: 408, endPoint x: 175, endPoint y: 411, distance: 66.3
type input "23"
drag, startPoint x: 365, startPoint y: 406, endPoint x: 354, endPoint y: 313, distance: 94.2
click at [227, 416] on div "Quantity 23 Description Heat maps Finished size 8.5" x 11" Stock 100# Gloss Tex…" at bounding box center [596, 411] width 803 height 60
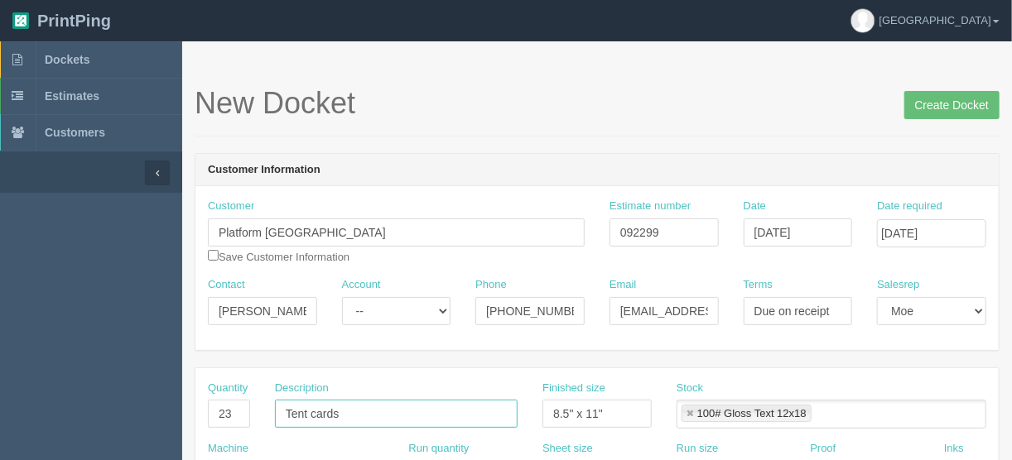
type input "Tent cards"
type input "4" x 16""
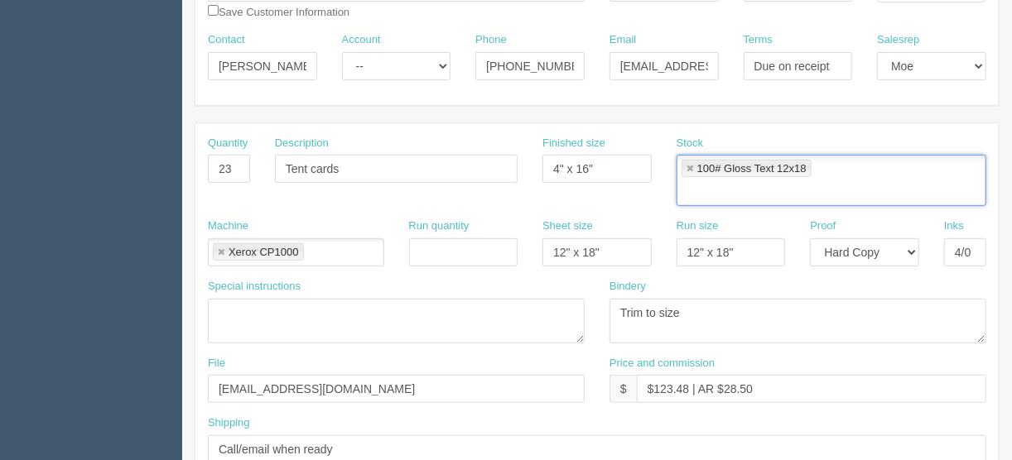
scroll to position [331, 0]
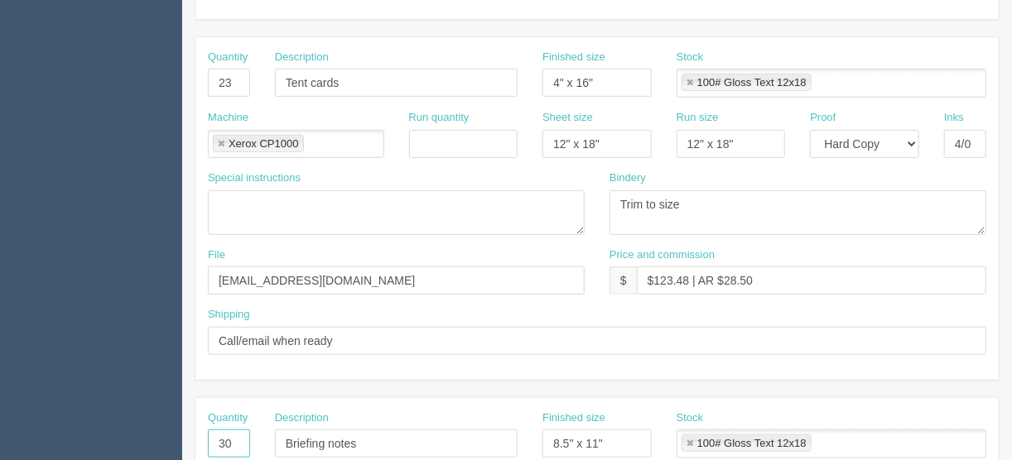
drag, startPoint x: 231, startPoint y: 435, endPoint x: 172, endPoint y: 445, distance: 59.8
click at [179, 440] on section "Dockets Estimates Customers" at bounding box center [506, 441] width 1012 height 1462
type input "1"
type input "Design - create artwork"
drag, startPoint x: 613, startPoint y: 440, endPoint x: 502, endPoint y: 426, distance: 112.7
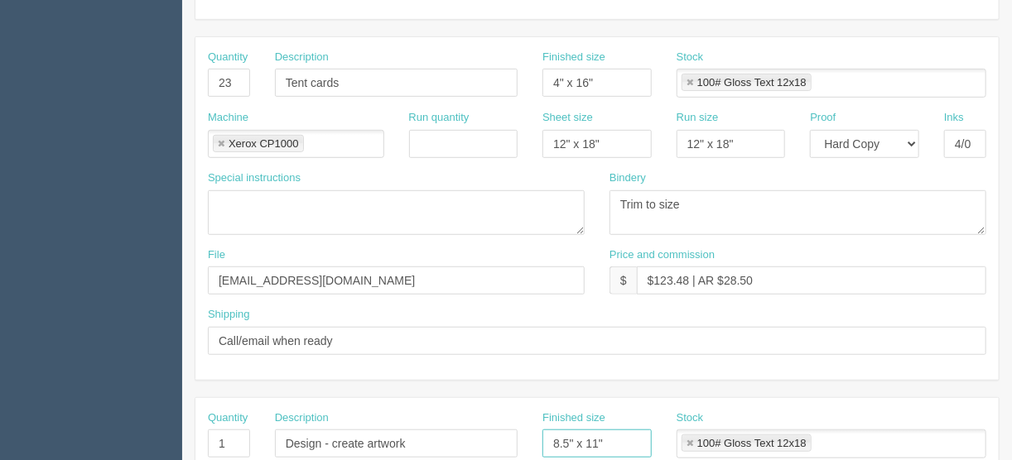
click at [504, 426] on div "Quantity 1 Description Design - create artwork Finished size 8.5" x 11" Stock 1…" at bounding box center [596, 441] width 803 height 60
click at [687, 440] on link at bounding box center [690, 444] width 10 height 11
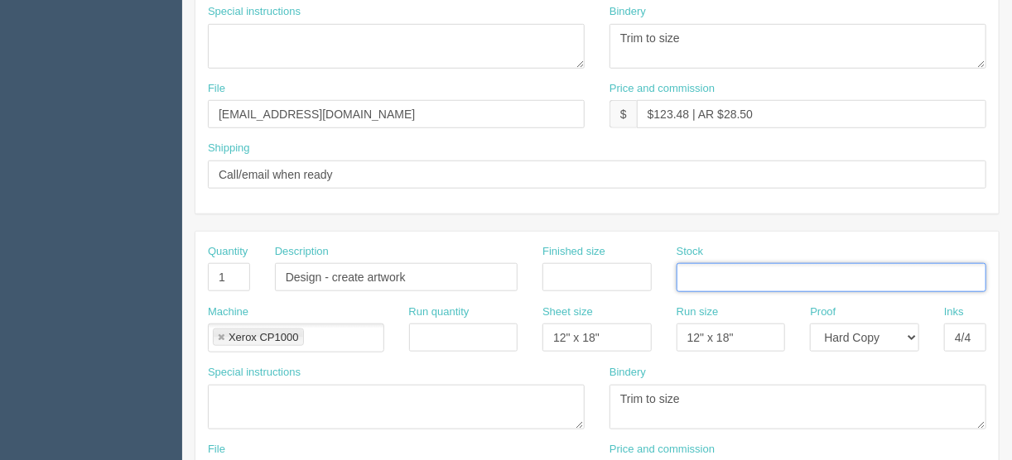
scroll to position [596, 0]
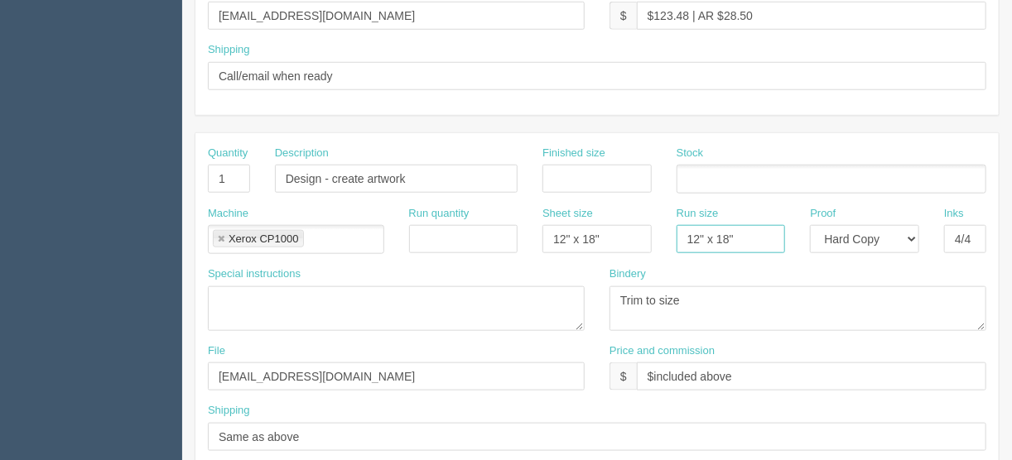
drag, startPoint x: 749, startPoint y: 238, endPoint x: 656, endPoint y: 232, distance: 92.9
click at [615, 230] on div "Machine Xerox CP1000 Xerox CP1000 Run quantity Sheet size 12" x 18" Run size 12…" at bounding box center [596, 236] width 803 height 60
click at [915, 232] on select "-- Email Hard Copy" at bounding box center [864, 239] width 109 height 28
select select
click at [810, 225] on select "-- Email Hard Copy" at bounding box center [864, 239] width 109 height 28
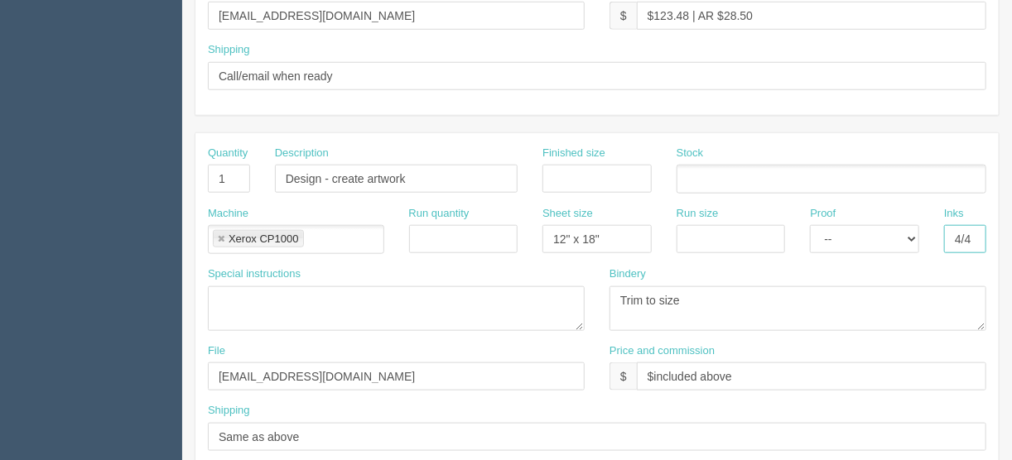
drag, startPoint x: 947, startPoint y: 235, endPoint x: 979, endPoint y: 236, distance: 32.3
click at [993, 234] on div "Inks 4/4" at bounding box center [964, 236] width 67 height 60
drag, startPoint x: 603, startPoint y: 232, endPoint x: 422, endPoint y: 232, distance: 180.5
click at [426, 232] on div "Machine Xerox CP1000 Xerox CP1000 Run quantity Sheet size 12" x 18" Run size Pr…" at bounding box center [596, 236] width 803 height 60
click at [217, 234] on link at bounding box center [221, 239] width 10 height 11
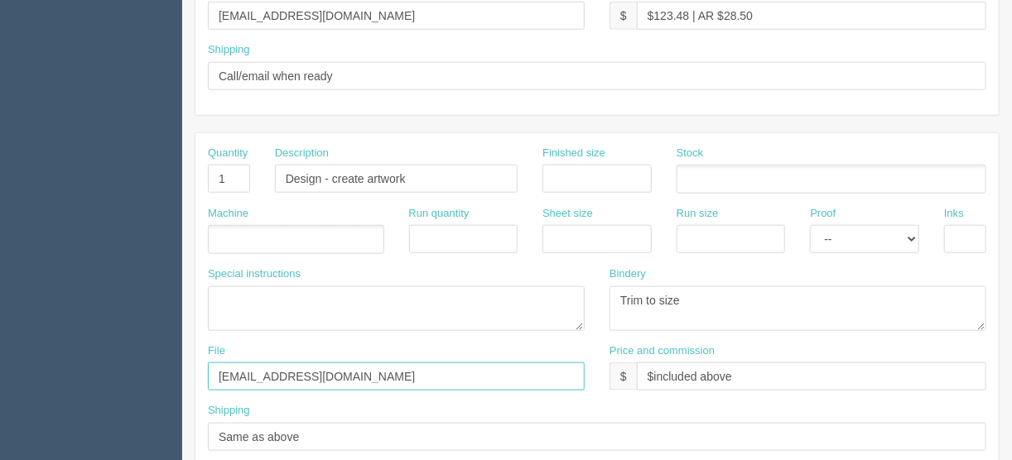
drag, startPoint x: 309, startPoint y: 371, endPoint x: 175, endPoint y: 366, distance: 134.2
click at [175, 366] on section "Dockets Estimates Customers" at bounding box center [506, 176] width 1012 height 1462
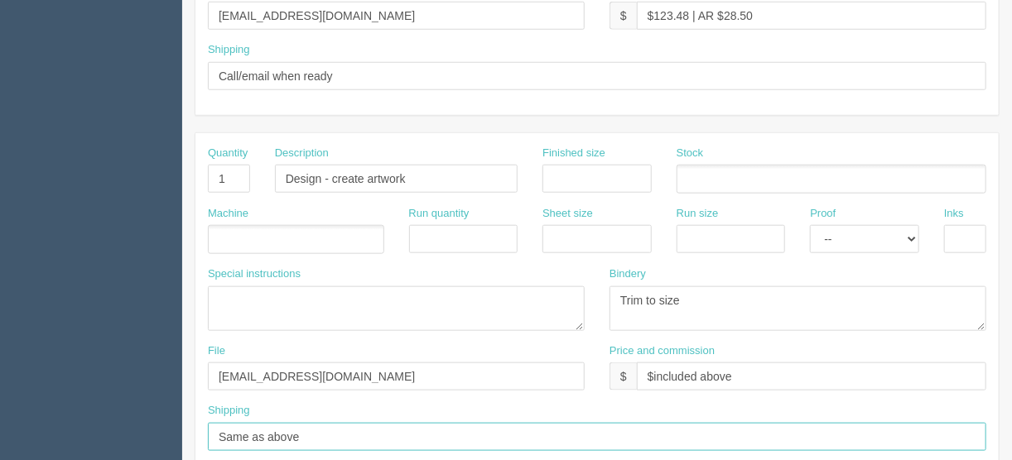
click at [330, 436] on input "Same as above" at bounding box center [597, 437] width 778 height 28
drag, startPoint x: 329, startPoint y: 437, endPoint x: 68, endPoint y: 434, distance: 260.8
click at [68, 434] on section "Dockets Estimates Customers" at bounding box center [506, 176] width 1012 height 1462
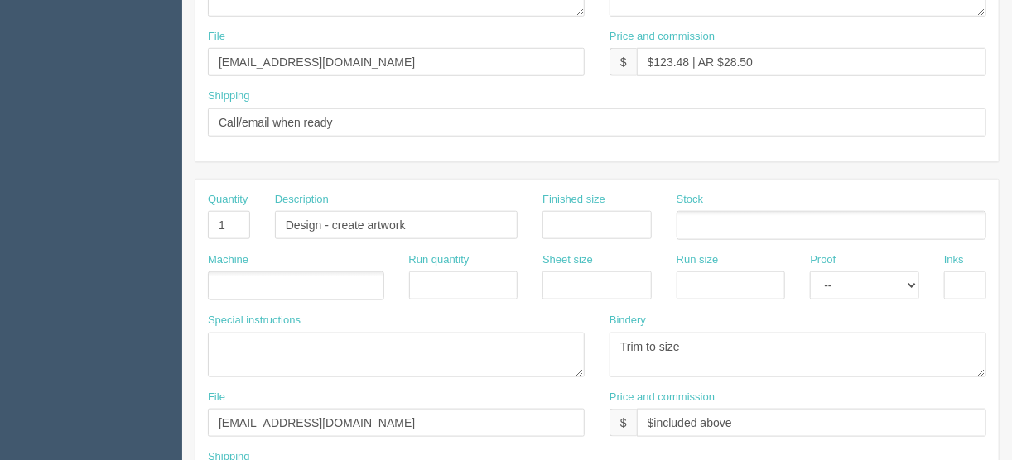
scroll to position [530, 0]
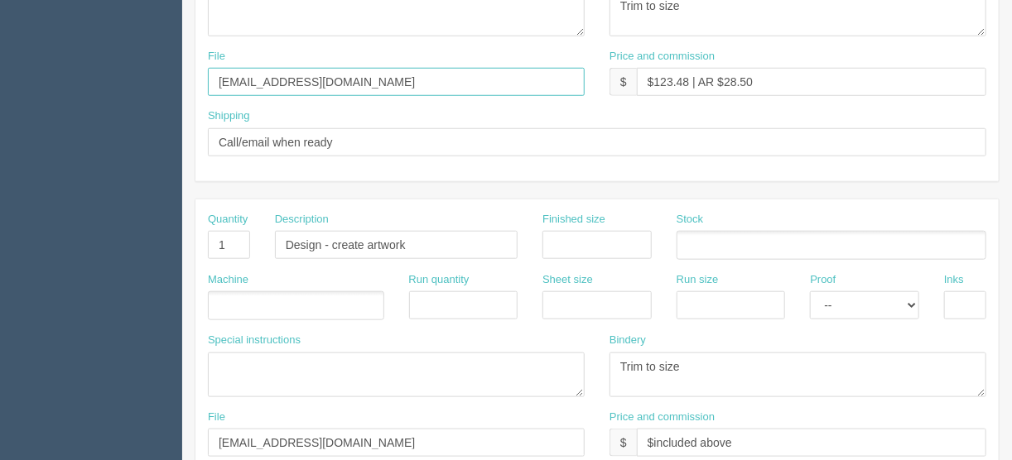
drag, startPoint x: 324, startPoint y: 79, endPoint x: 171, endPoint y: 72, distance: 153.3
click at [173, 73] on section "Dockets Estimates Customers" at bounding box center [506, 243] width 1012 height 1462
type input "Client files"
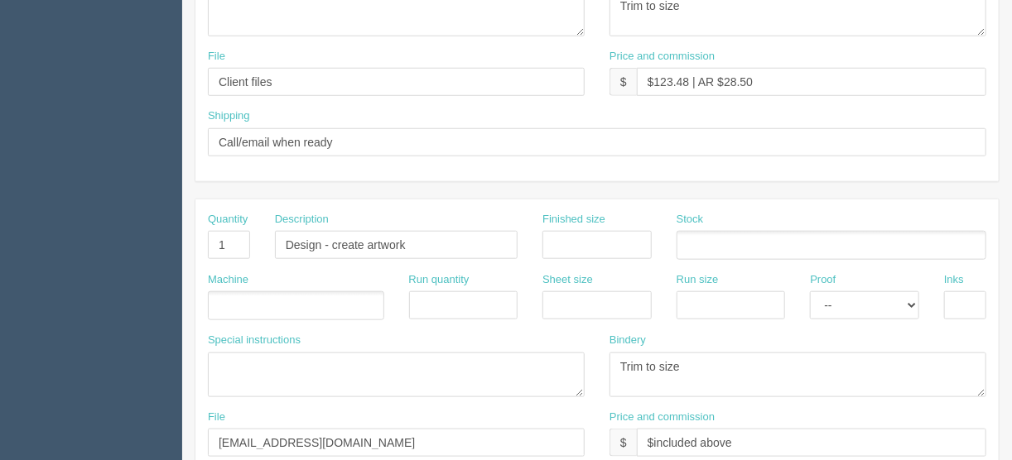
click at [240, 297] on ul at bounding box center [296, 305] width 176 height 29
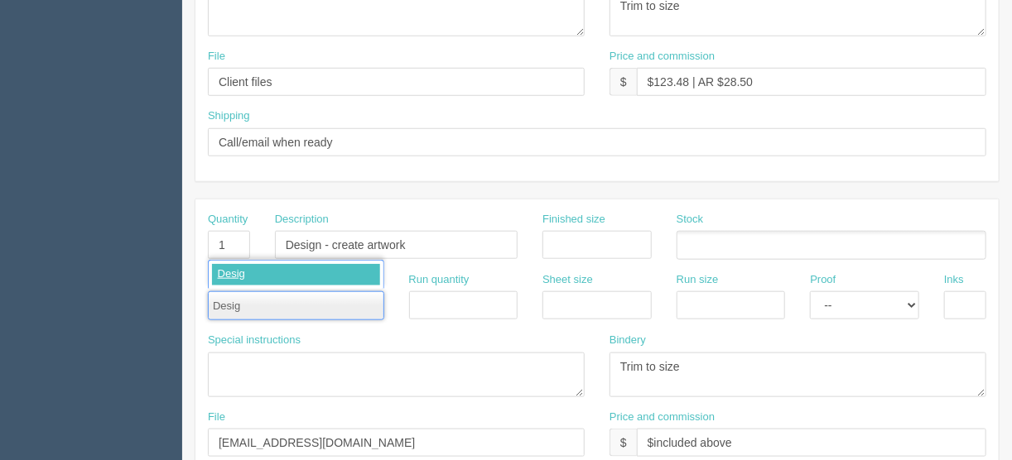
type input "Design"
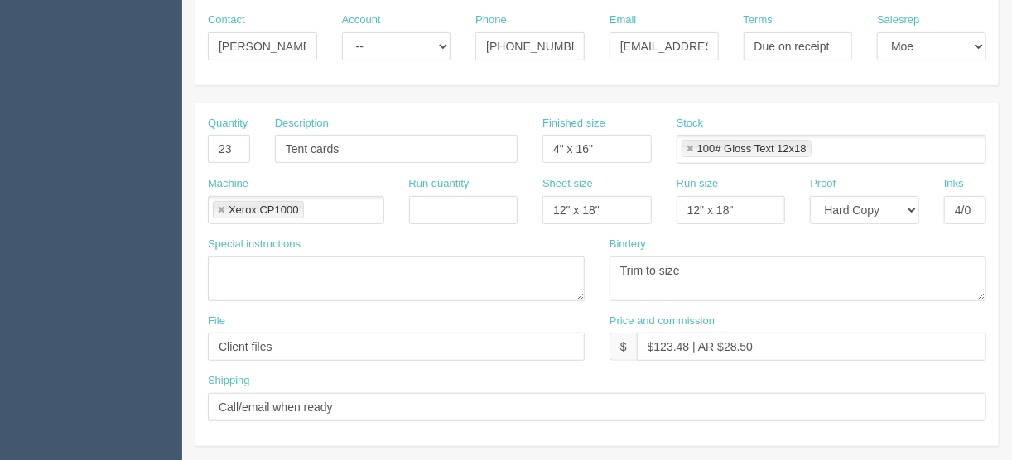
scroll to position [464, 0]
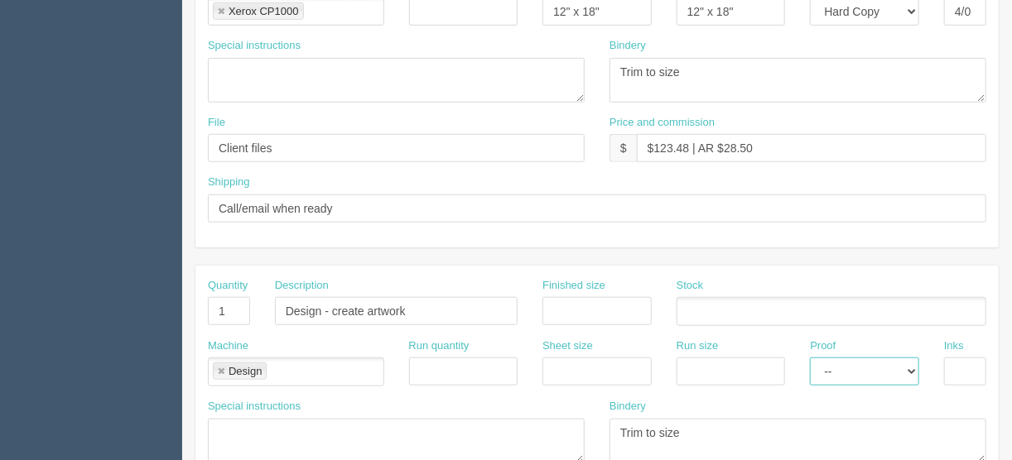
click at [910, 365] on select "-- Email Hard Copy" at bounding box center [864, 372] width 109 height 28
select select "Email"
click at [810, 358] on select "-- Email Hard Copy" at bounding box center [864, 372] width 109 height 28
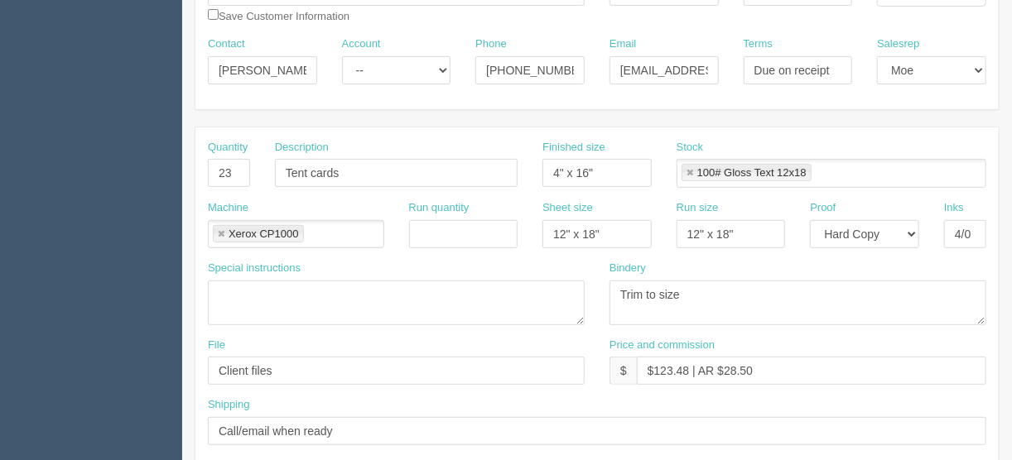
scroll to position [239, 0]
click at [690, 170] on link at bounding box center [690, 175] width 10 height 11
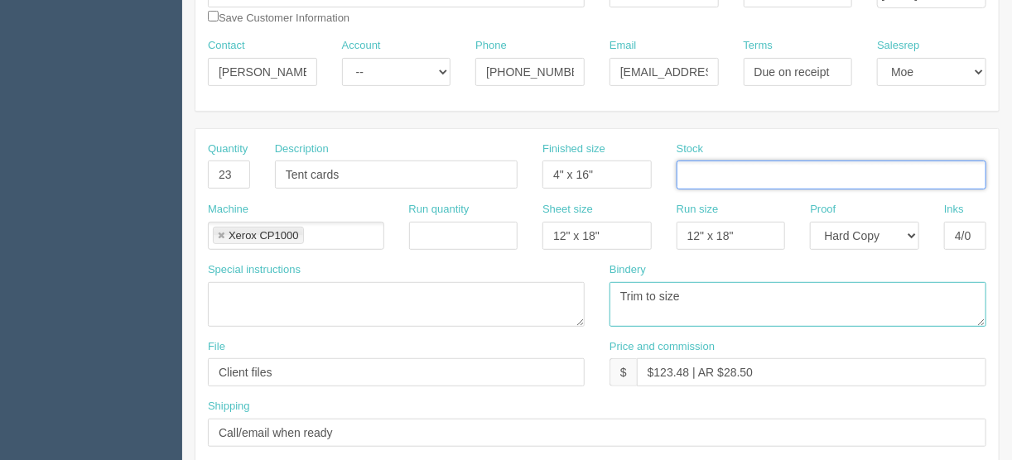
click at [704, 305] on textarea "Trim to size" at bounding box center [797, 304] width 377 height 45
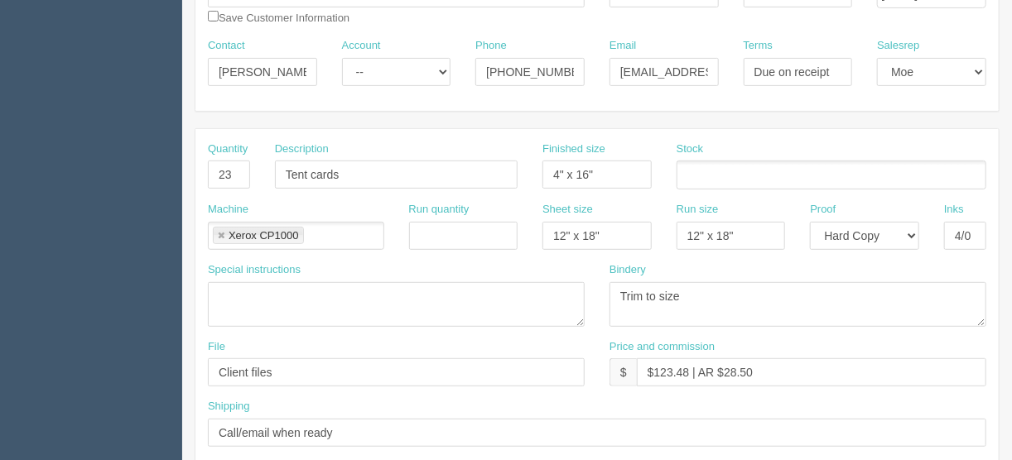
click at [706, 175] on ul at bounding box center [831, 175] width 310 height 29
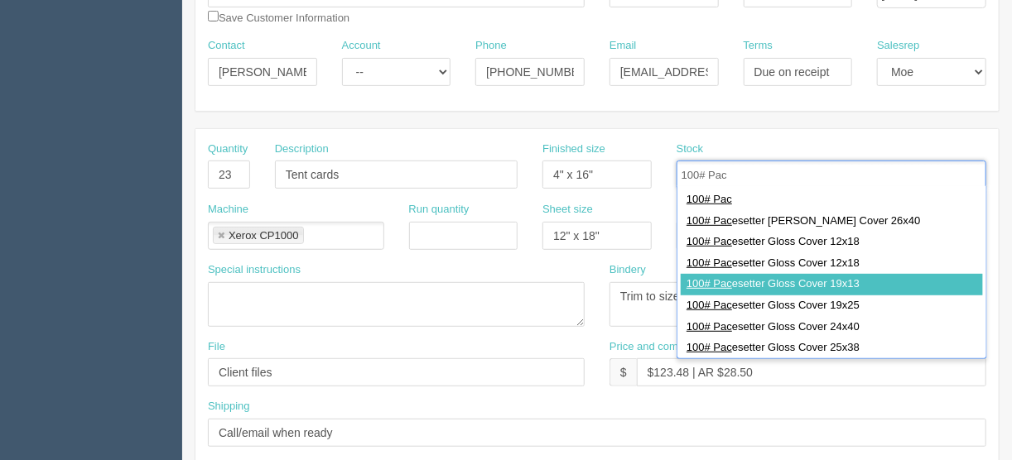
type input "100# Pac"
type input "100# Pacesetter Gloss Cover 19x13"
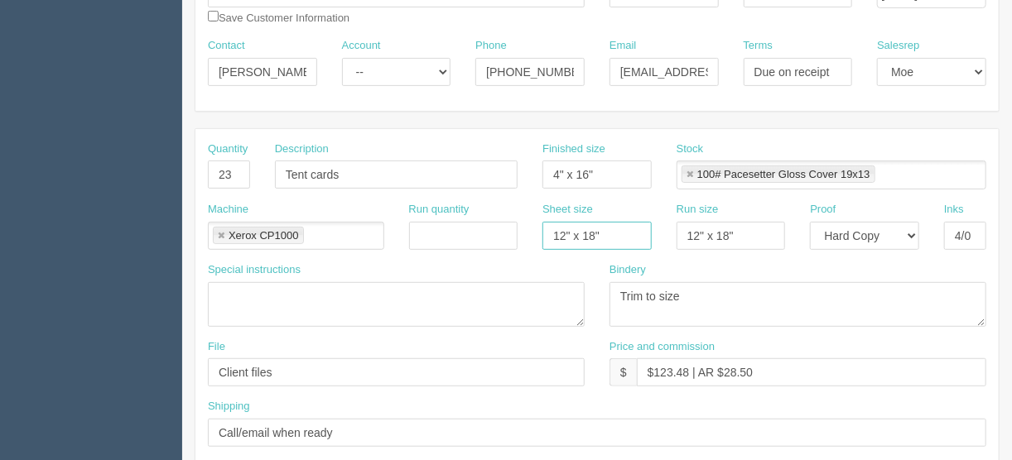
drag, startPoint x: 618, startPoint y: 233, endPoint x: 517, endPoint y: 235, distance: 101.0
click at [520, 233] on div "Machine Xerox CP1000 Xerox CP1000 Run quantity Sheet size 12" x 18" Run size 12…" at bounding box center [596, 232] width 803 height 60
type input "13" x 19""
drag, startPoint x: 752, startPoint y: 228, endPoint x: 642, endPoint y: 230, distance: 109.3
click at [649, 226] on div "Machine Xerox CP1000 Xerox CP1000 Run quantity Sheet size 13" x 19" Run size 12…" at bounding box center [596, 232] width 803 height 60
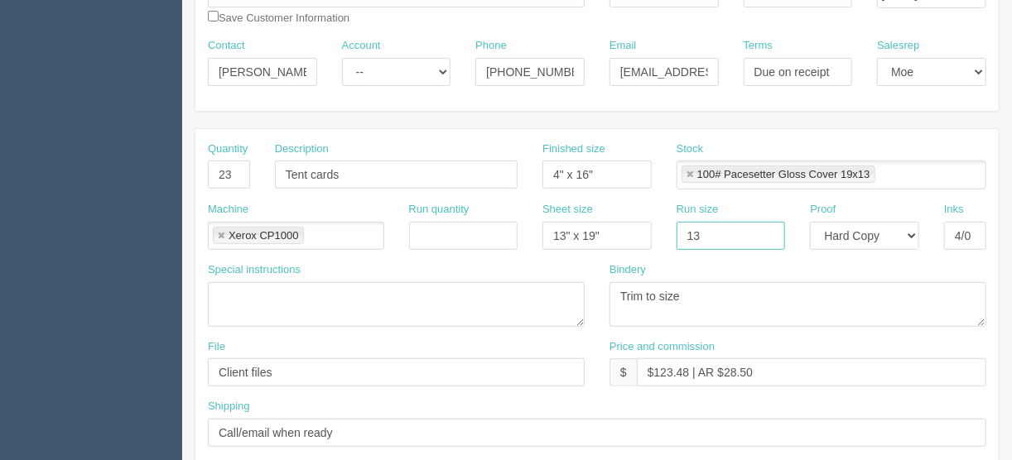
type input "13" x 19""
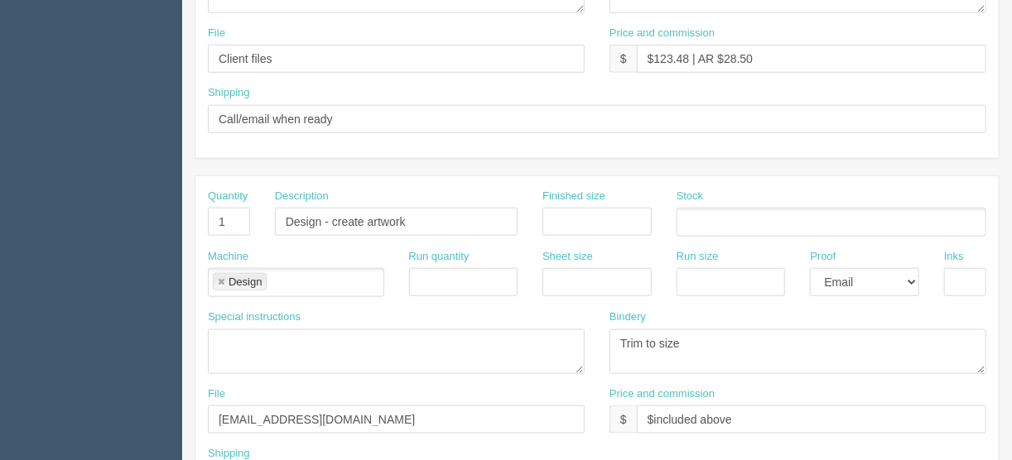
scroll to position [570, 0]
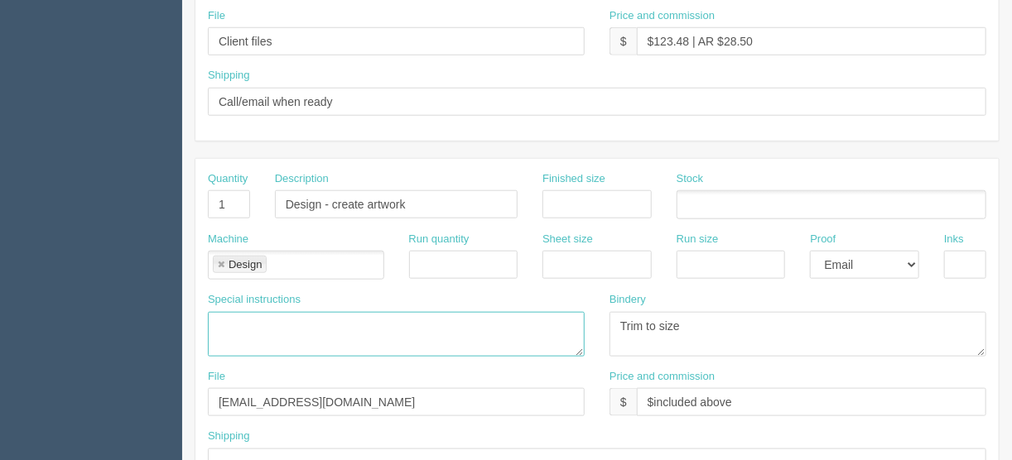
click at [252, 320] on textarea at bounding box center [396, 334] width 377 height 45
type textarea "30 minutes included"
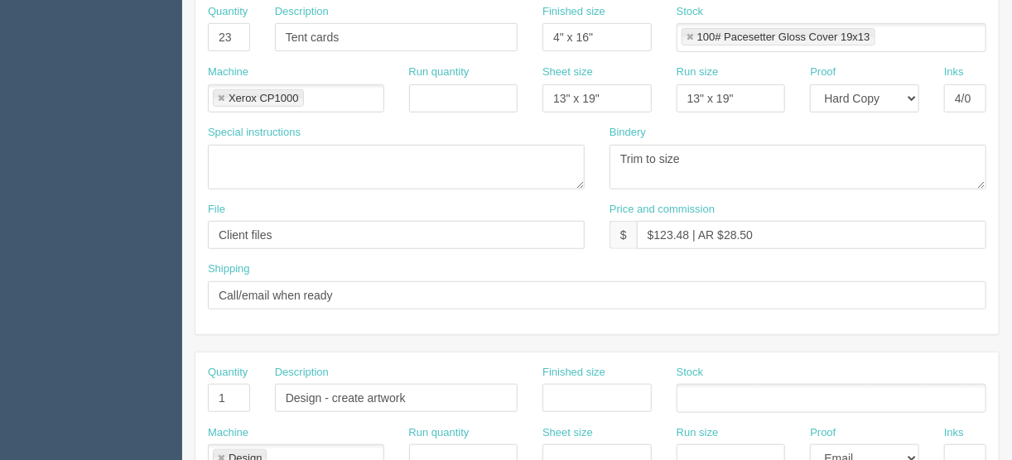
scroll to position [372, 0]
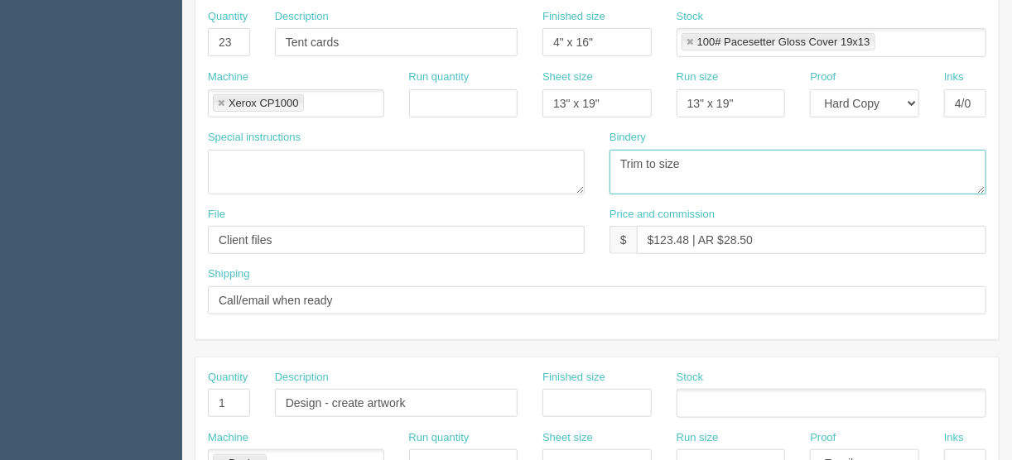
click at [681, 158] on textarea "Trim to size" at bounding box center [797, 172] width 377 height 45
click at [618, 163] on textarea "Trim to size" at bounding box center [797, 172] width 377 height 45
click at [839, 162] on textarea "Trim to size" at bounding box center [797, 172] width 377 height 45
type textarea "ARB - Trim to size, score and put tape - $50.00 (quote 11751)"
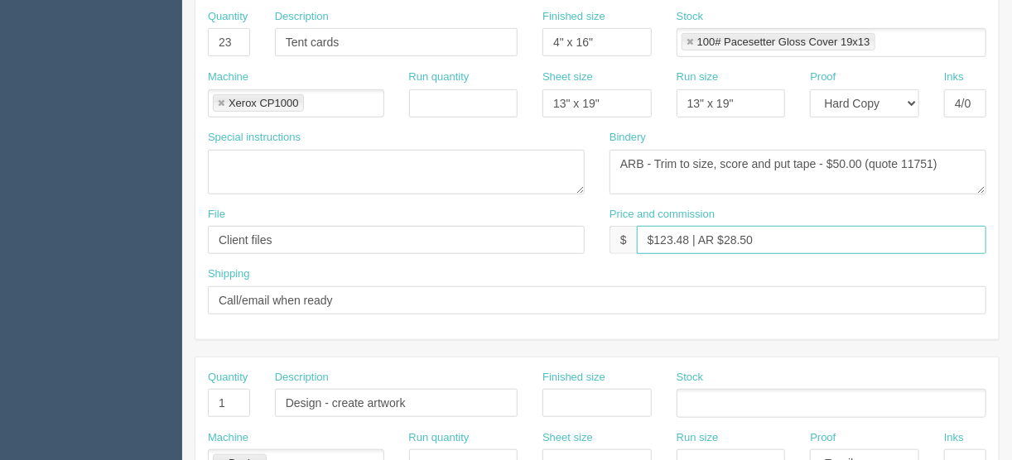
drag, startPoint x: 686, startPoint y: 238, endPoint x: 662, endPoint y: 239, distance: 24.1
click at [662, 239] on input "$123.48 | AR $28.50" at bounding box center [811, 240] width 349 height 28
click at [678, 235] on input "$123.48 | AR $28.50" at bounding box center [811, 240] width 349 height 28
click at [685, 237] on input "$123.48 | AR $28.50" at bounding box center [811, 240] width 349 height 28
drag, startPoint x: 757, startPoint y: 233, endPoint x: 747, endPoint y: 241, distance: 13.1
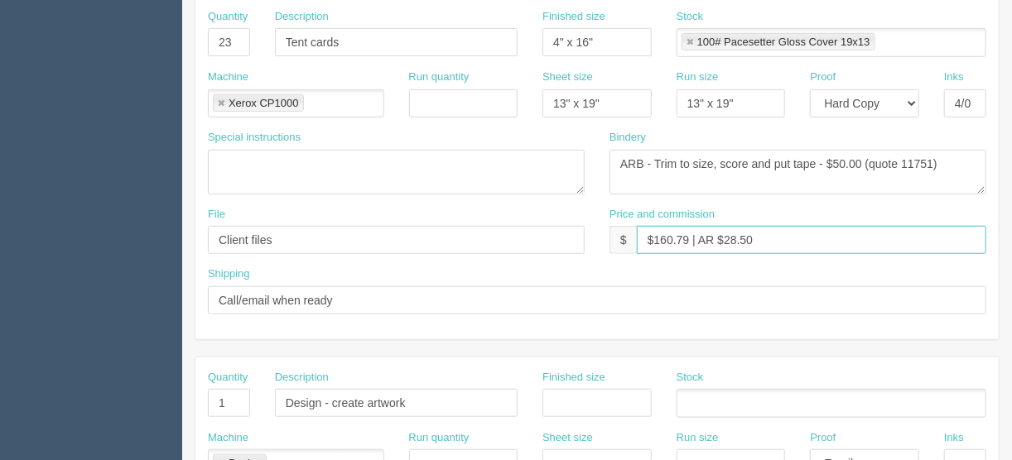
click at [724, 233] on input "$160.79 | AR $28.50" at bounding box center [811, 240] width 349 height 28
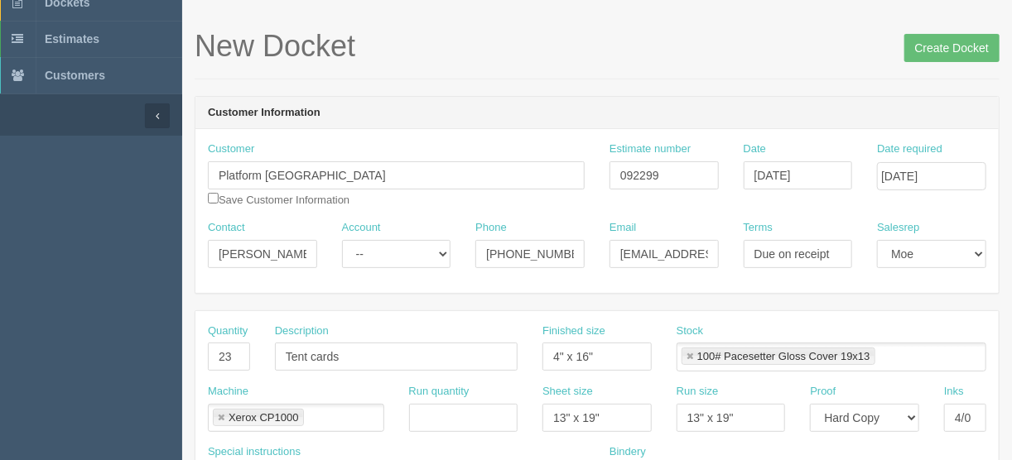
scroll to position [0, 0]
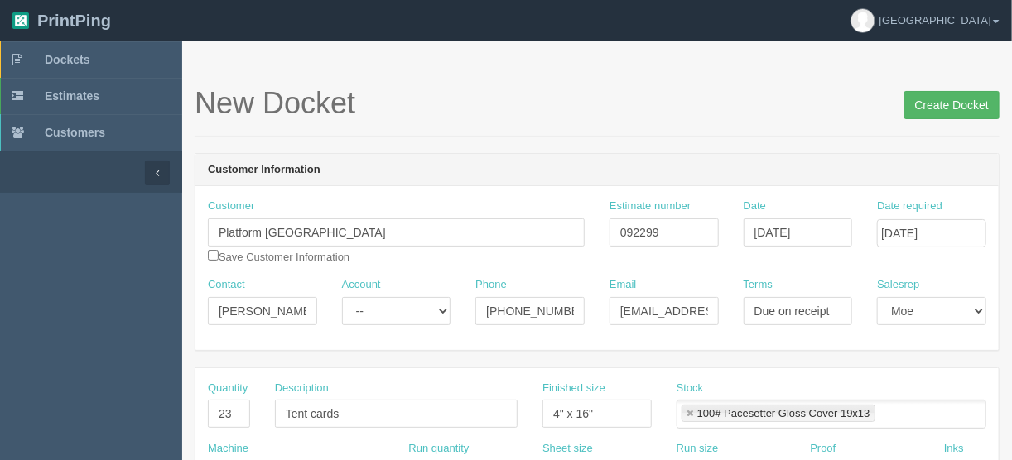
type input "$160.79 | AR $37.11"
click at [940, 101] on input "Create Docket" at bounding box center [951, 105] width 95 height 28
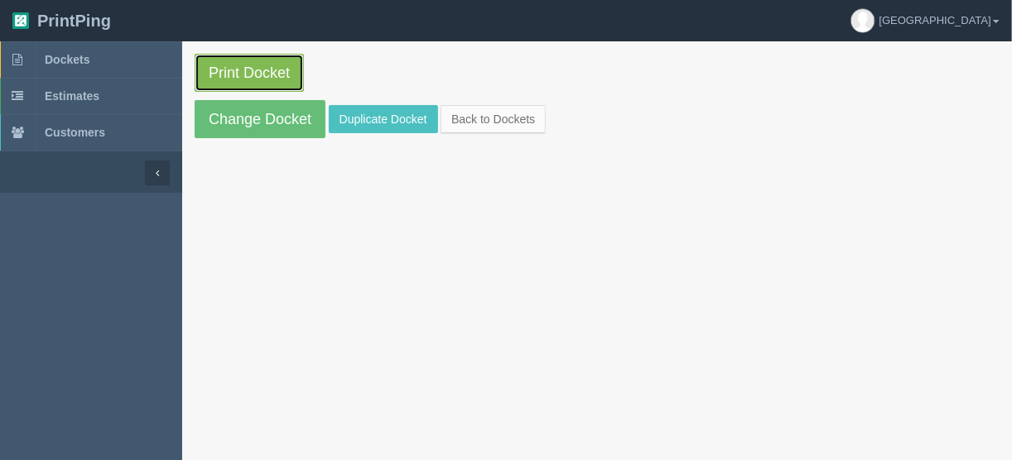
click at [236, 67] on link "Print Docket" at bounding box center [249, 73] width 109 height 38
